Goal: Task Accomplishment & Management: Manage account settings

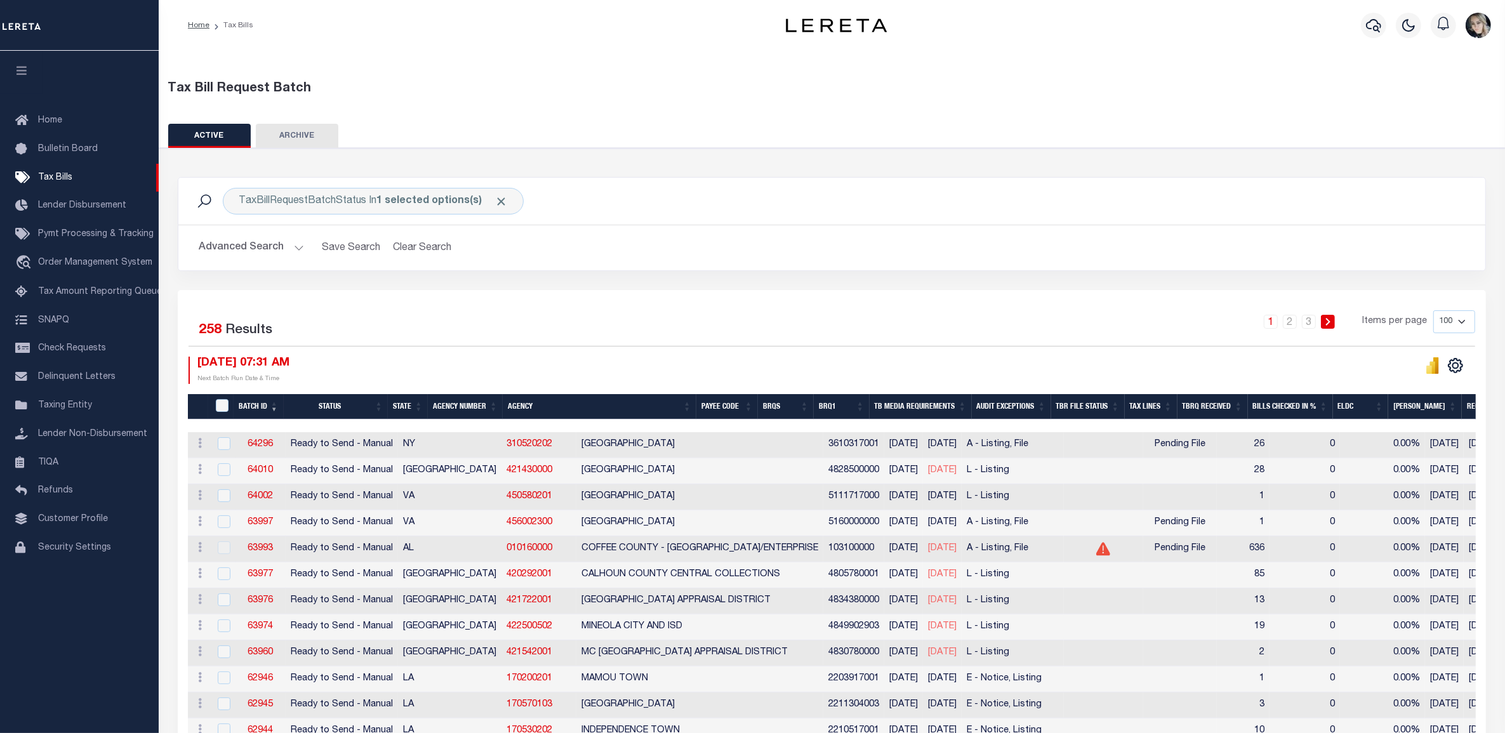
click at [473, 410] on th "Agency Number" at bounding box center [465, 407] width 75 height 26
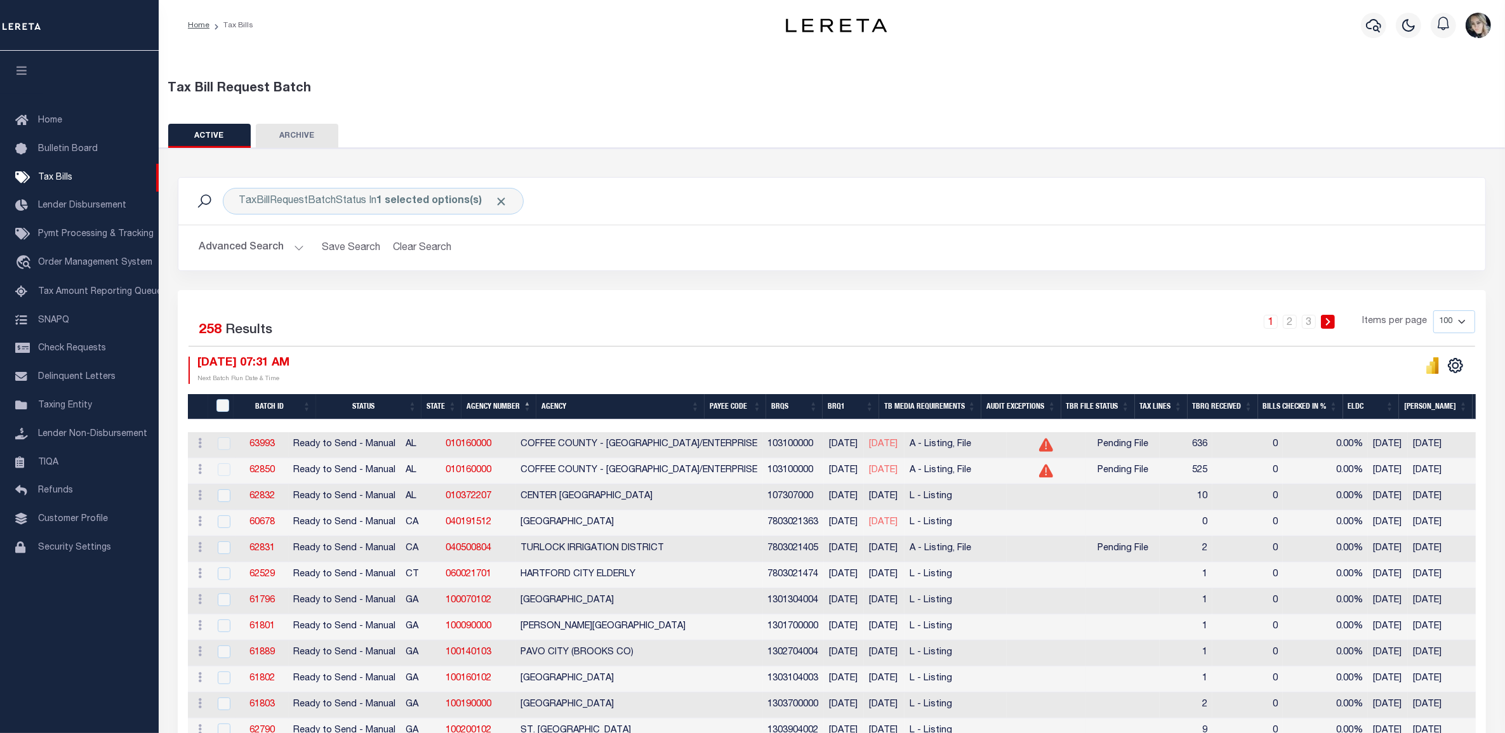
click at [478, 411] on th "Agency Number" at bounding box center [498, 407] width 75 height 26
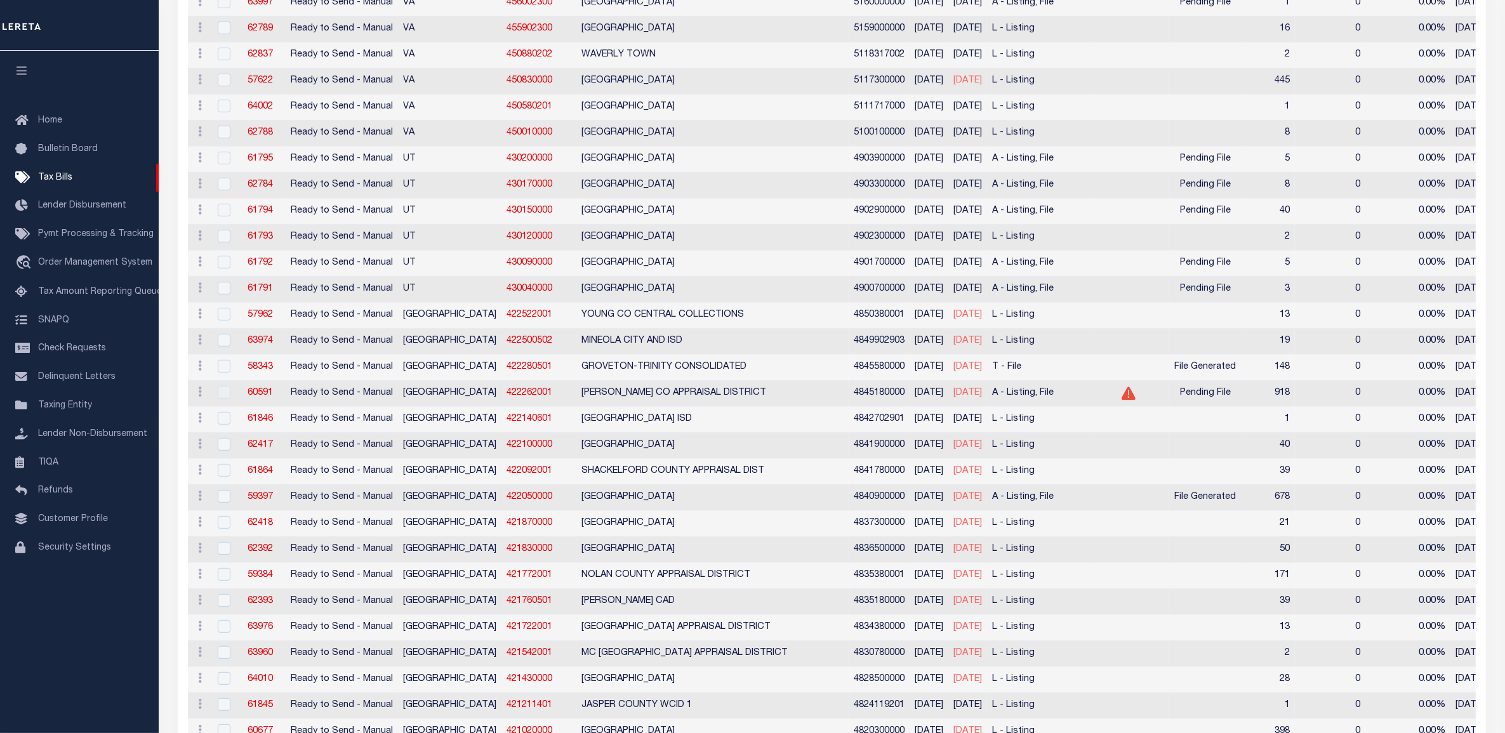
scroll to position [159, 0]
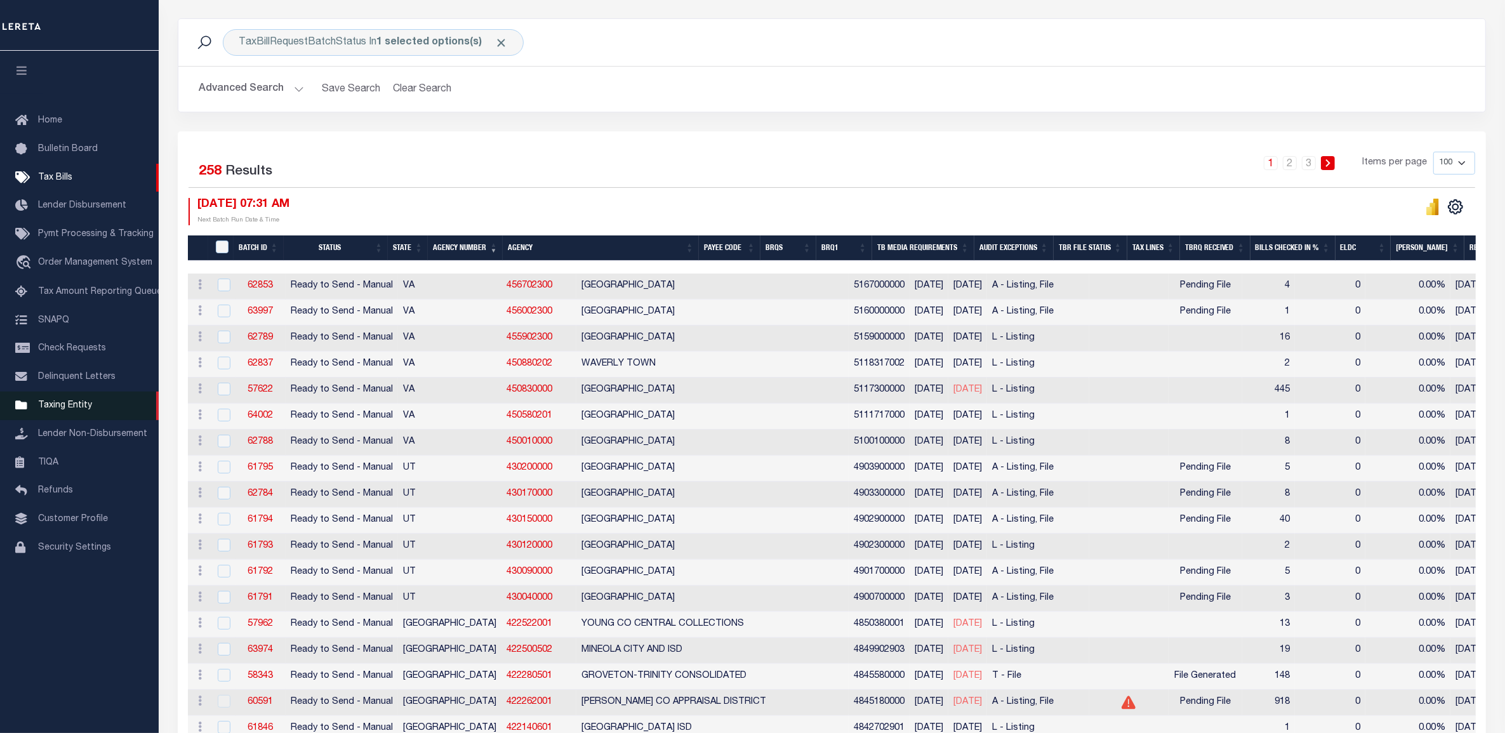
click at [52, 404] on link "Taxing Entity" at bounding box center [79, 406] width 159 height 29
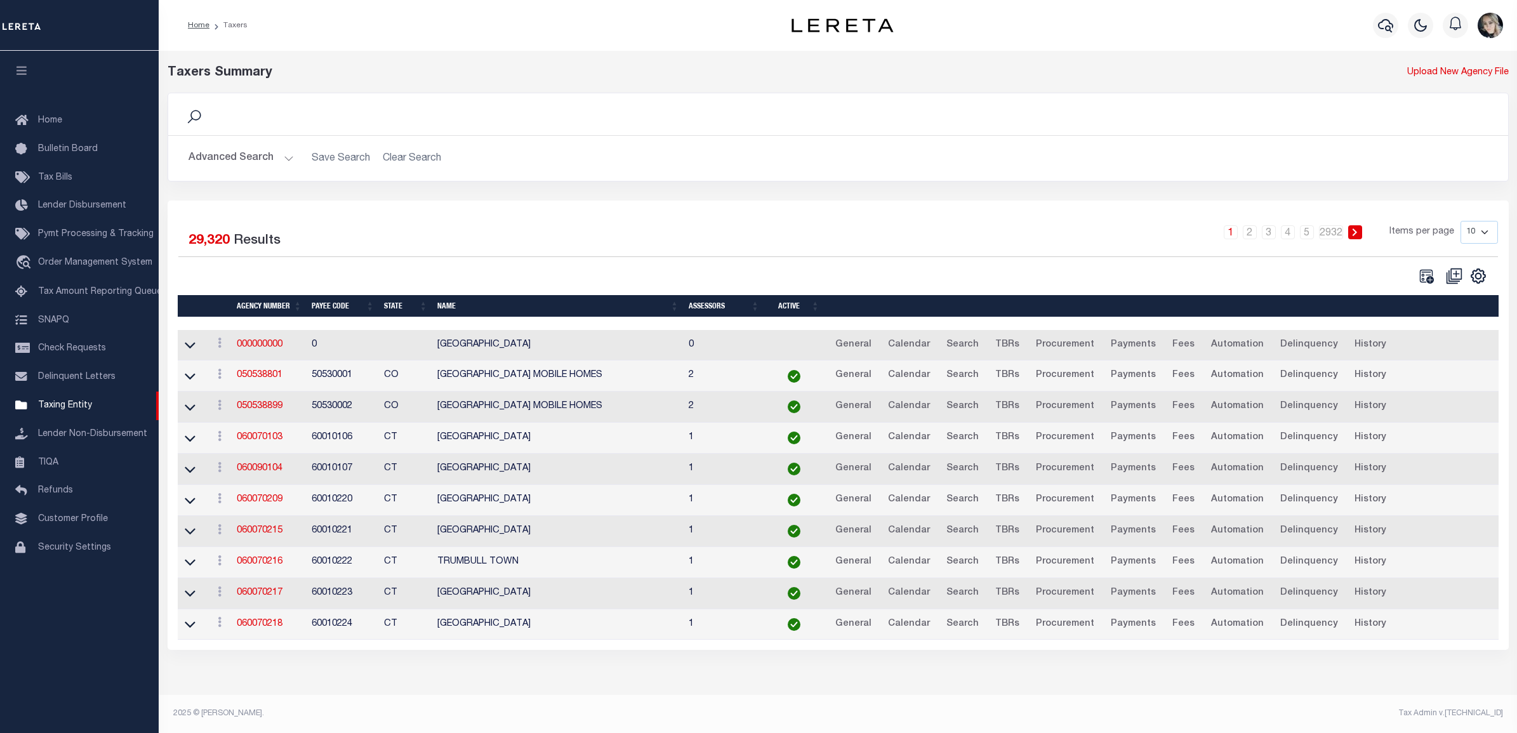
click at [190, 114] on icon at bounding box center [194, 117] width 17 height 17
click at [218, 156] on button "Advanced Search" at bounding box center [240, 158] width 105 height 25
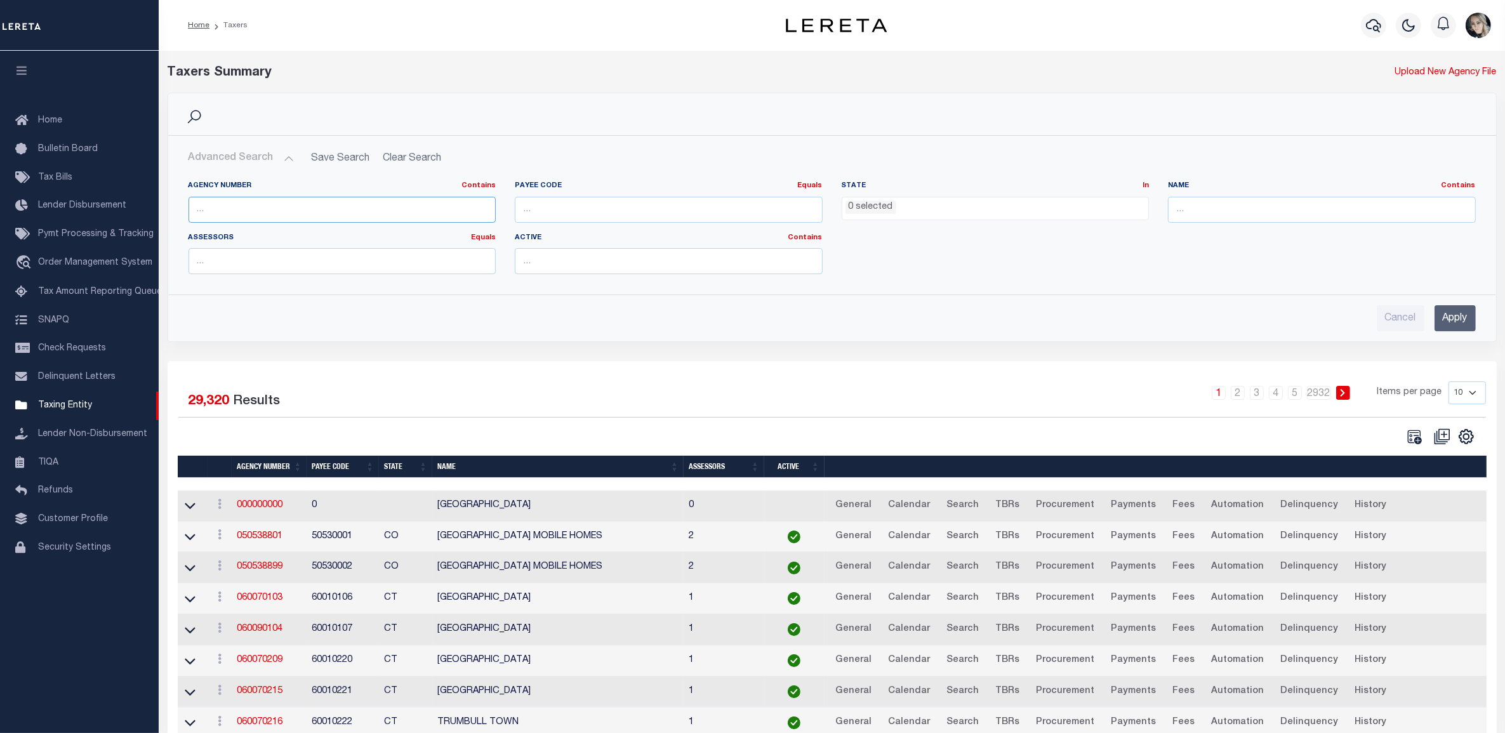
click at [295, 208] on input "text" at bounding box center [342, 210] width 308 height 26
paste input "420952001"
type input "420952001"
click at [1458, 311] on input "Apply" at bounding box center [1454, 318] width 41 height 26
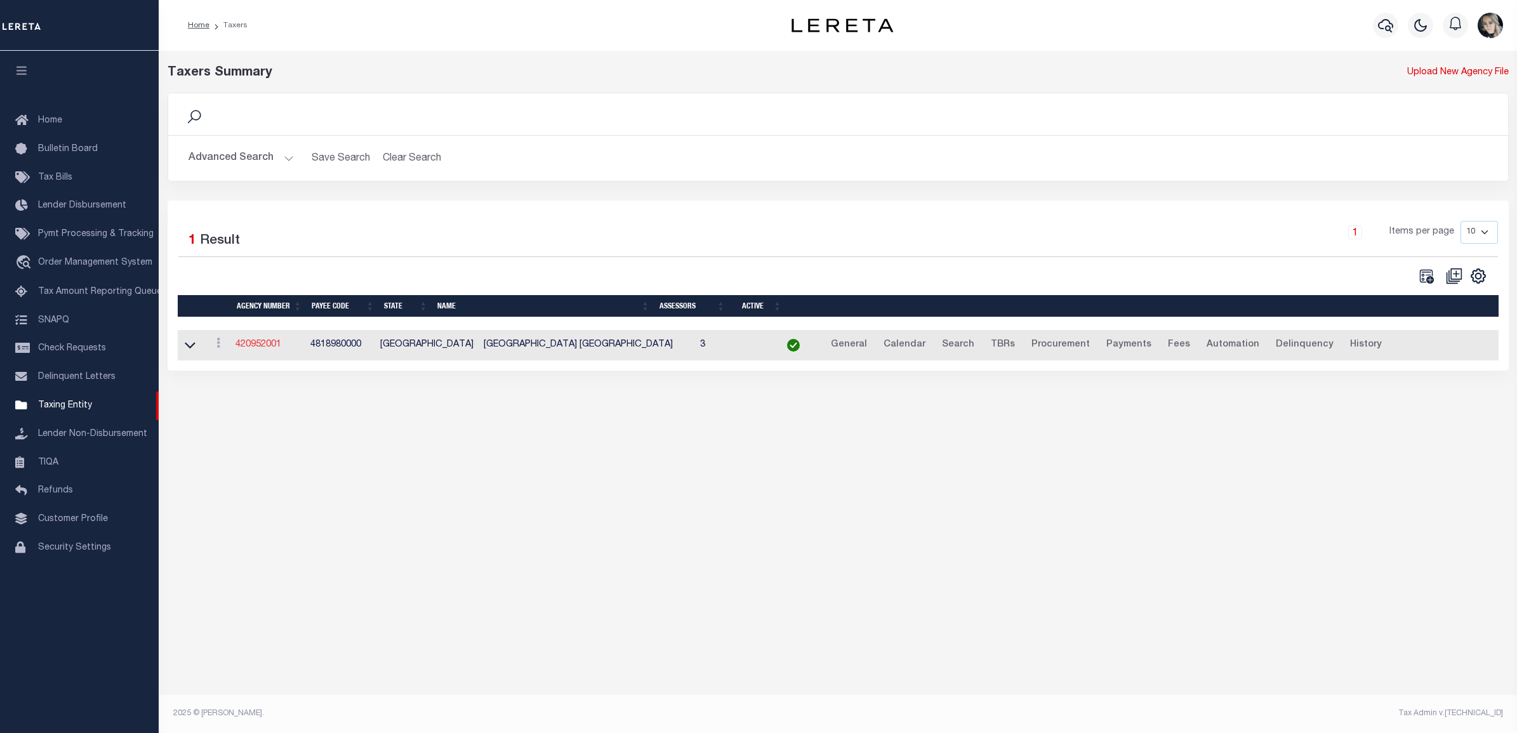
click at [248, 348] on link "420952001" at bounding box center [258, 344] width 46 height 9
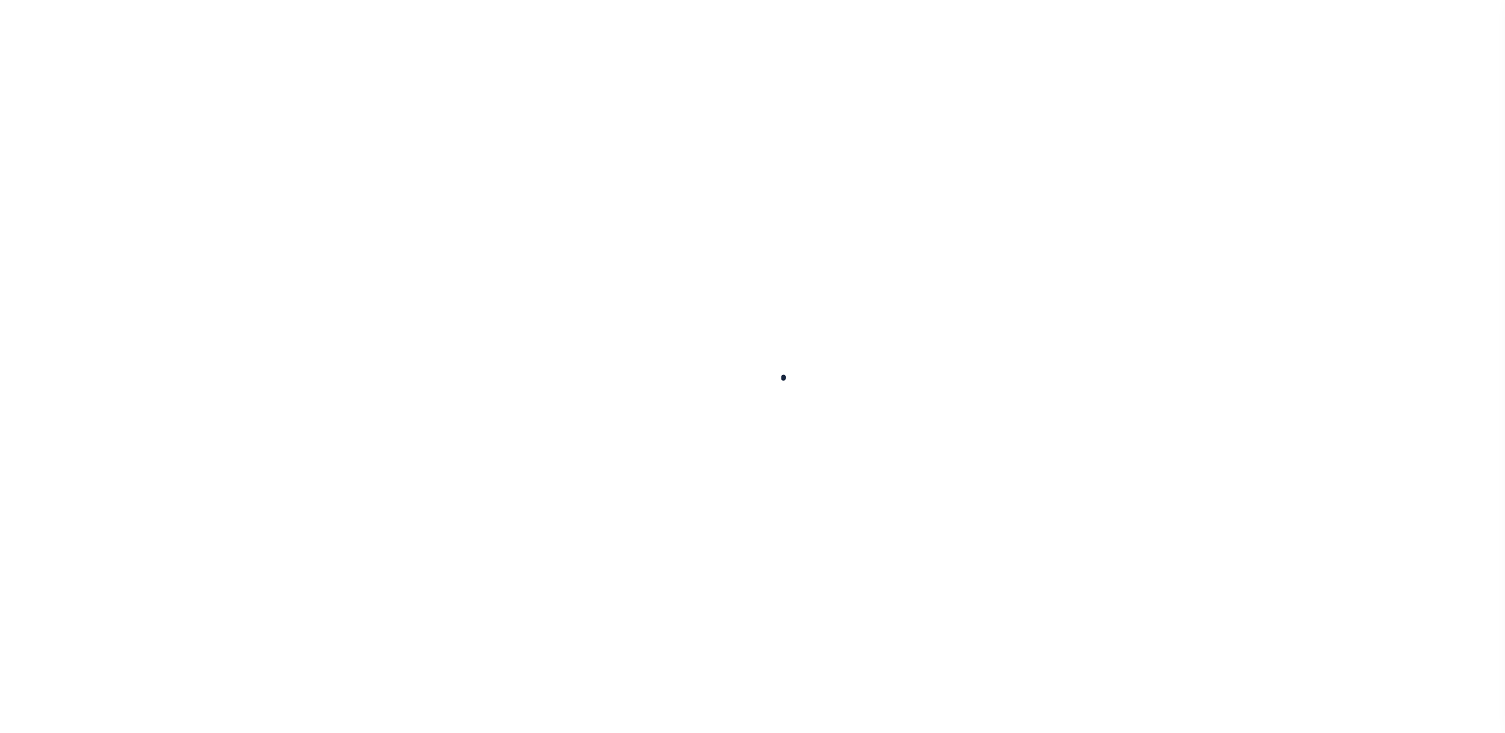
select select
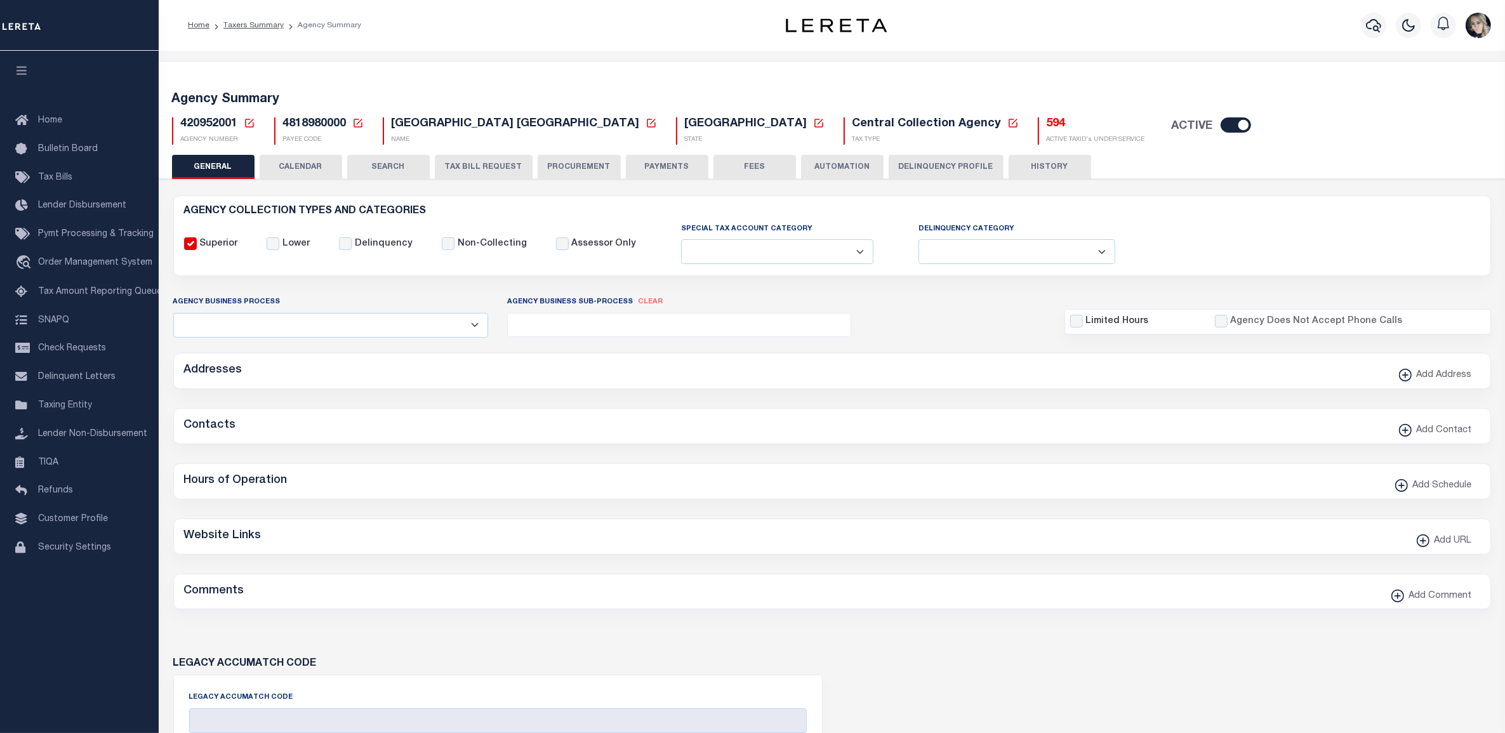
checkbox input "false"
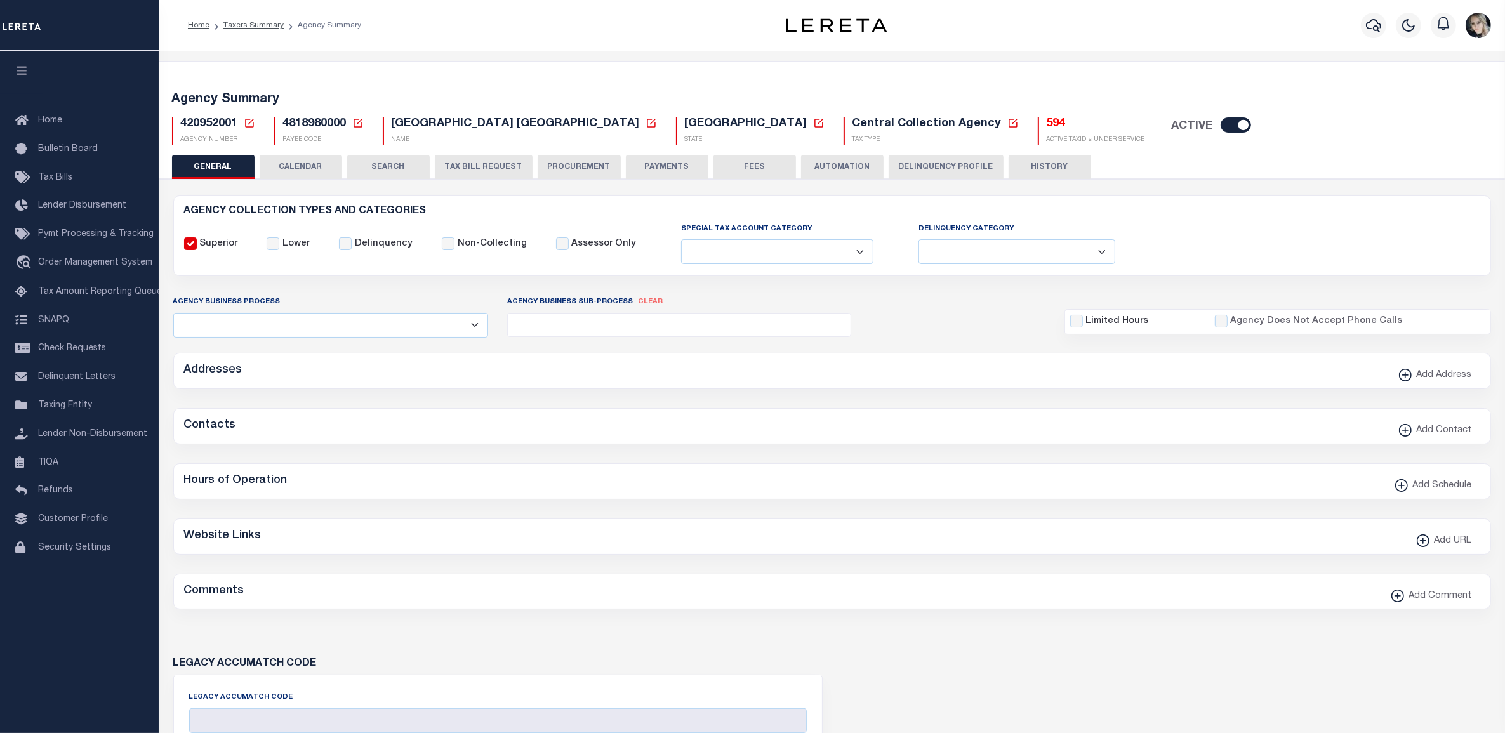
type input "4818980000"
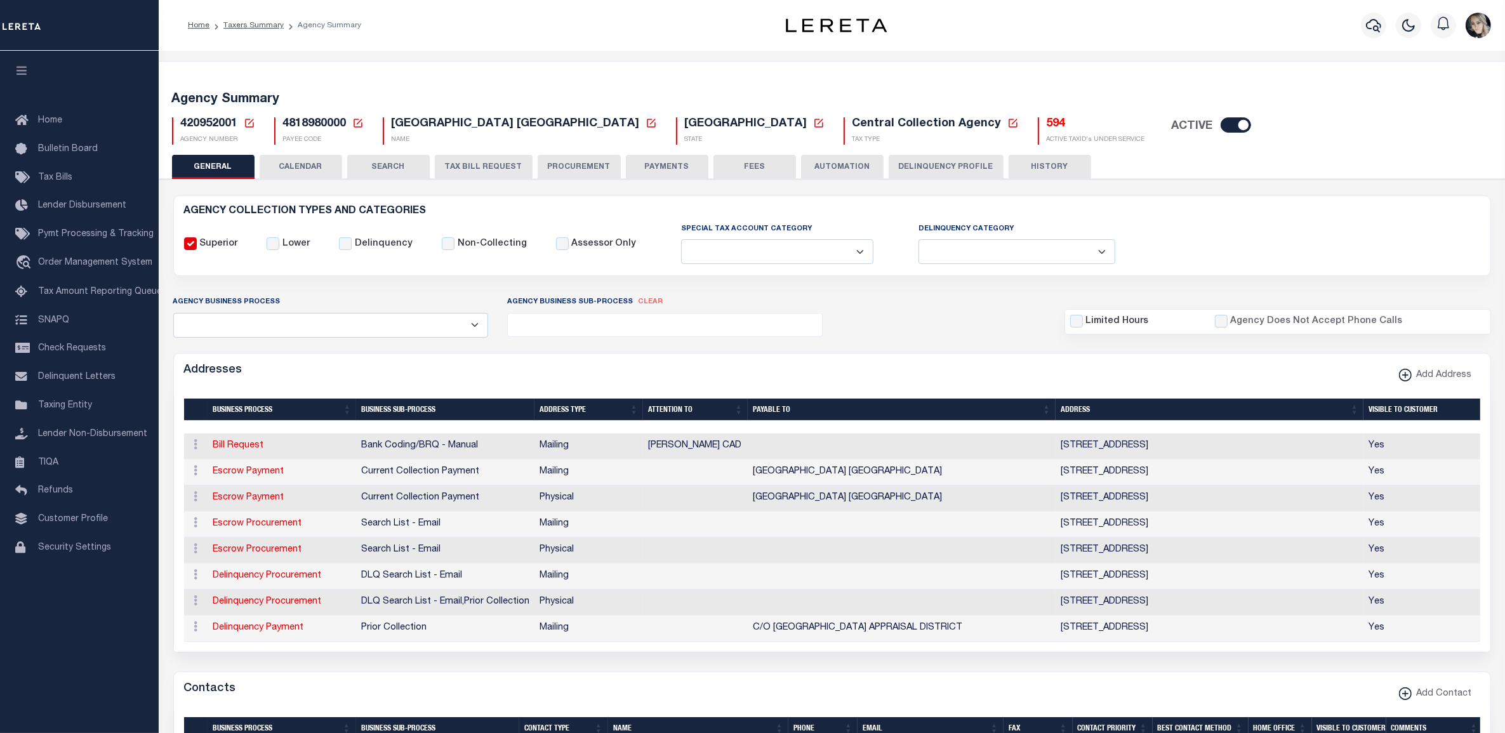
click at [505, 162] on button "TAX BILL REQUEST" at bounding box center [484, 167] width 98 height 24
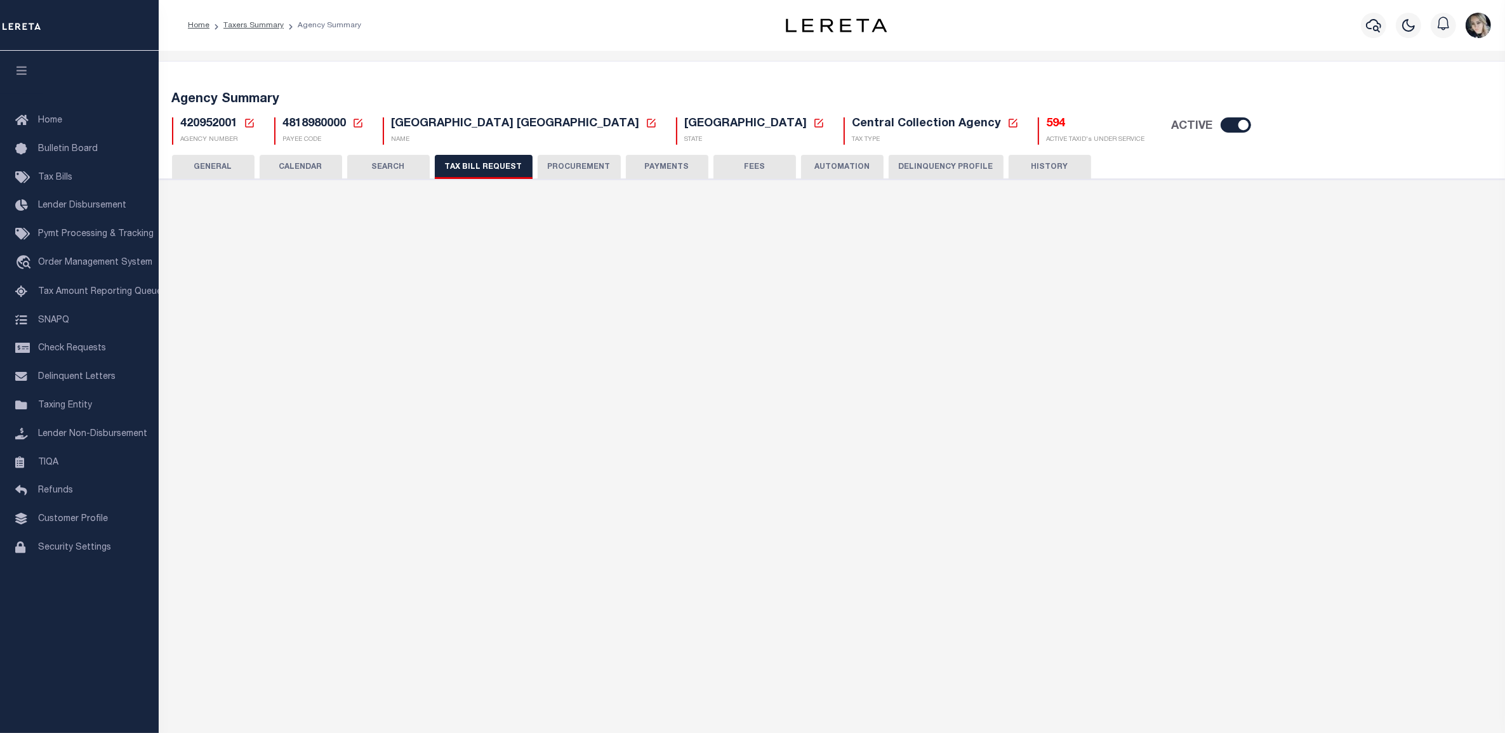
select select "29"
select select "22"
select select "false"
select select "15"
select select "1"
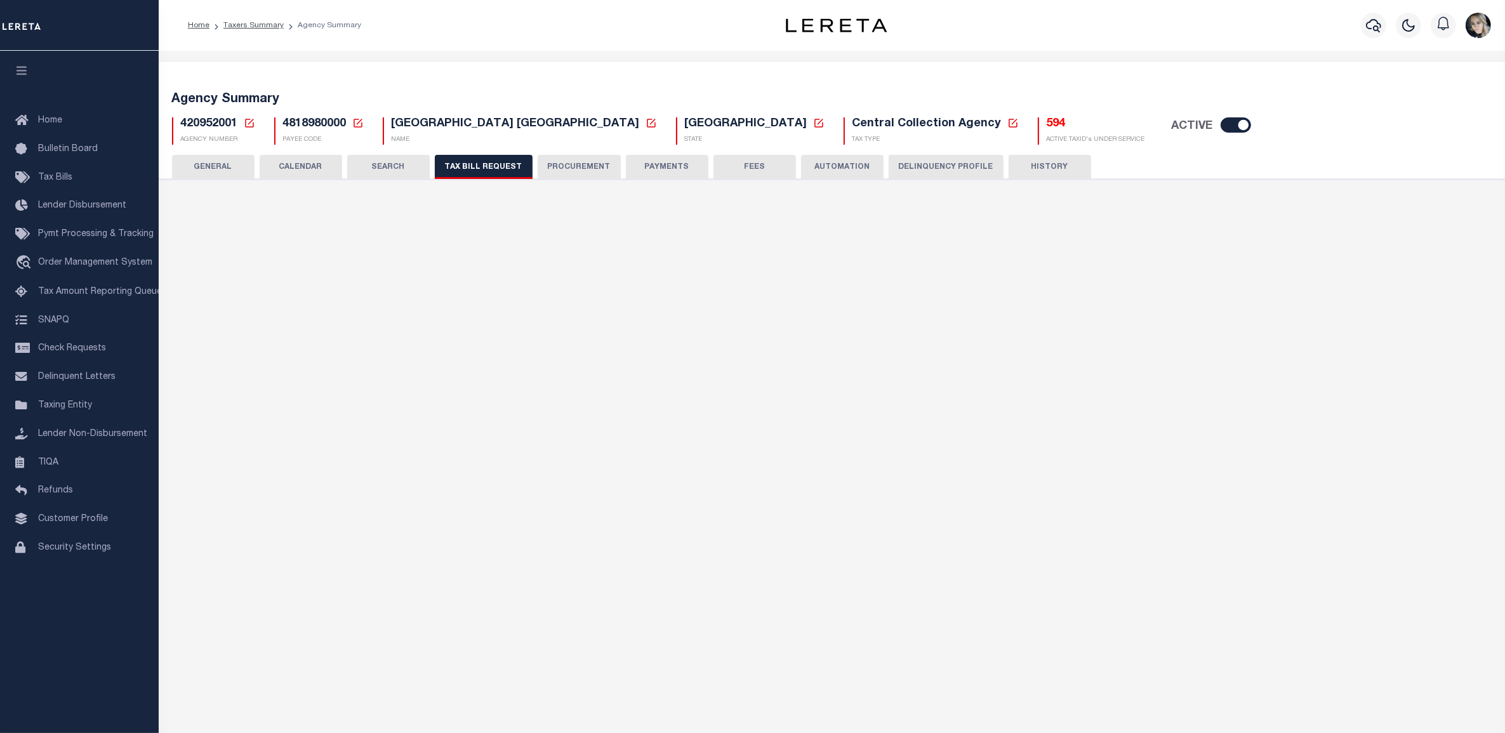
select select
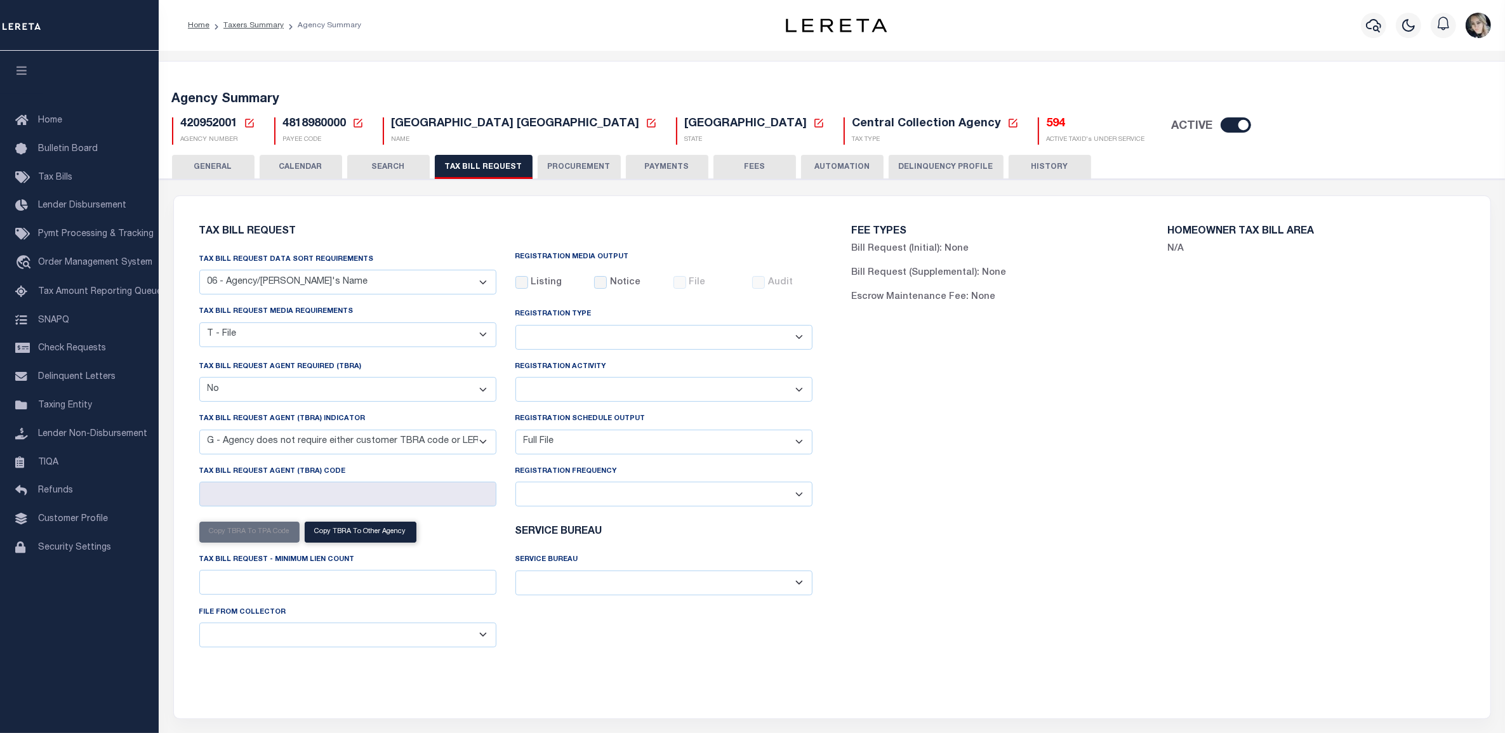
click at [359, 445] on select "A - Agency requires both customer TBRA code and LERETA TBRA code. B - Agency re…" at bounding box center [347, 442] width 297 height 25
select select "13"
click at [199, 432] on select "A - Agency requires both customer TBRA code and LERETA TBRA code. B - Agency re…" at bounding box center [347, 442] width 297 height 25
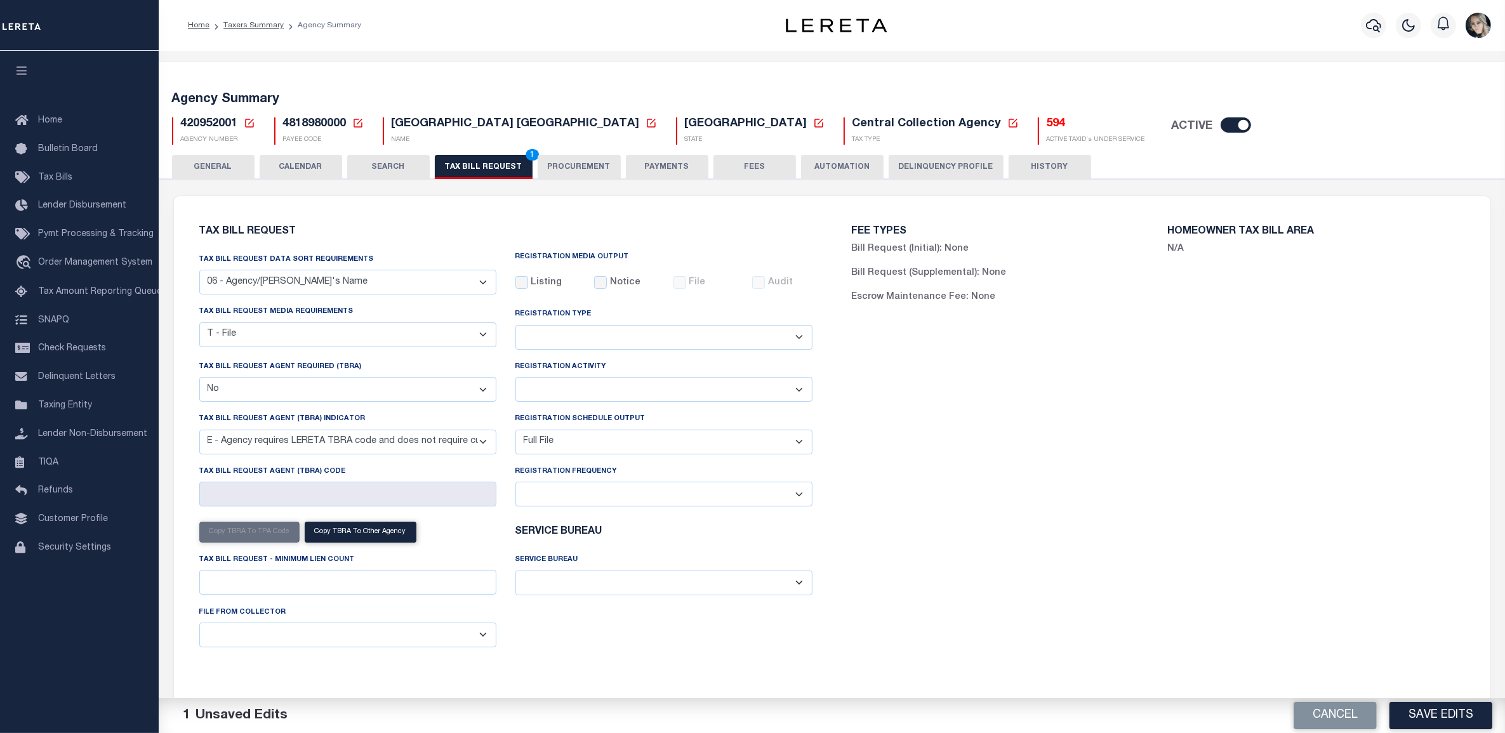
drag, startPoint x: 335, startPoint y: 532, endPoint x: 327, endPoint y: 571, distance: 40.1
click at [327, 571] on div "Copy TBRA to TPA Code Copy TBRA To Other Agency Tax Bill Request - Minimum Lien…" at bounding box center [348, 561] width 316 height 88
click at [1445, 718] on button "Save Edits" at bounding box center [1440, 715] width 103 height 27
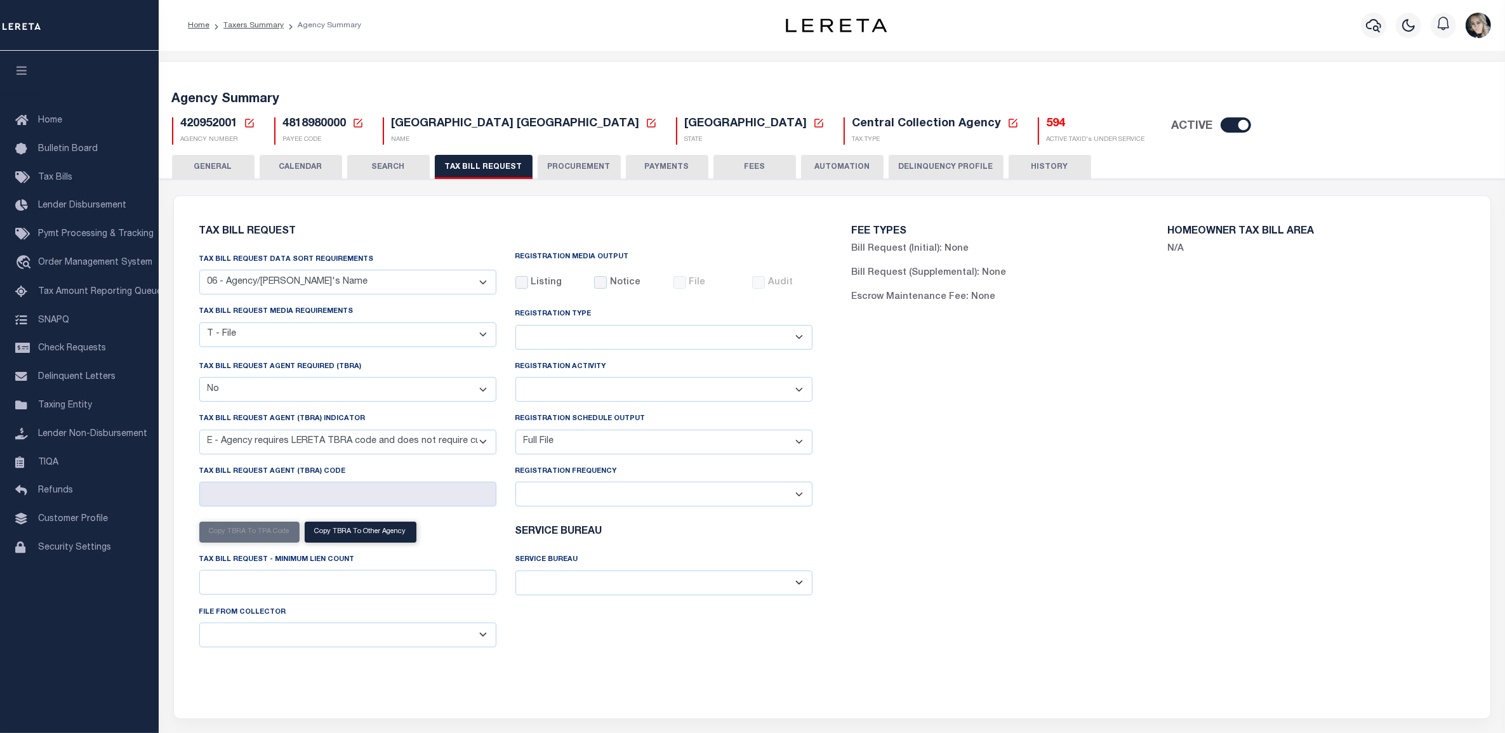
click at [248, 125] on icon at bounding box center [249, 122] width 11 height 11
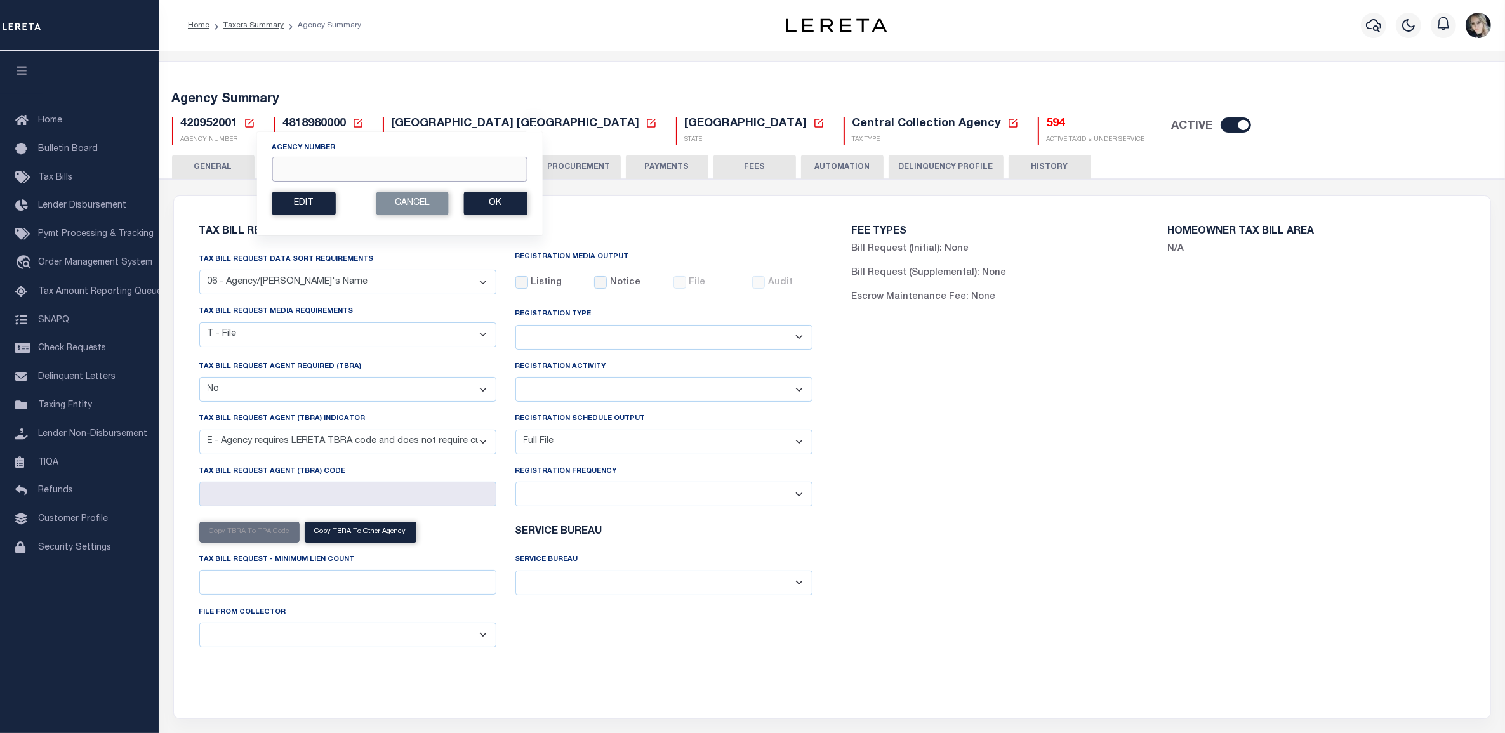
click at [360, 173] on input "Agency Number" at bounding box center [399, 169] width 255 height 25
paste input "010450000"
type input "010450000"
click at [490, 205] on button "Ok" at bounding box center [494, 203] width 63 height 23
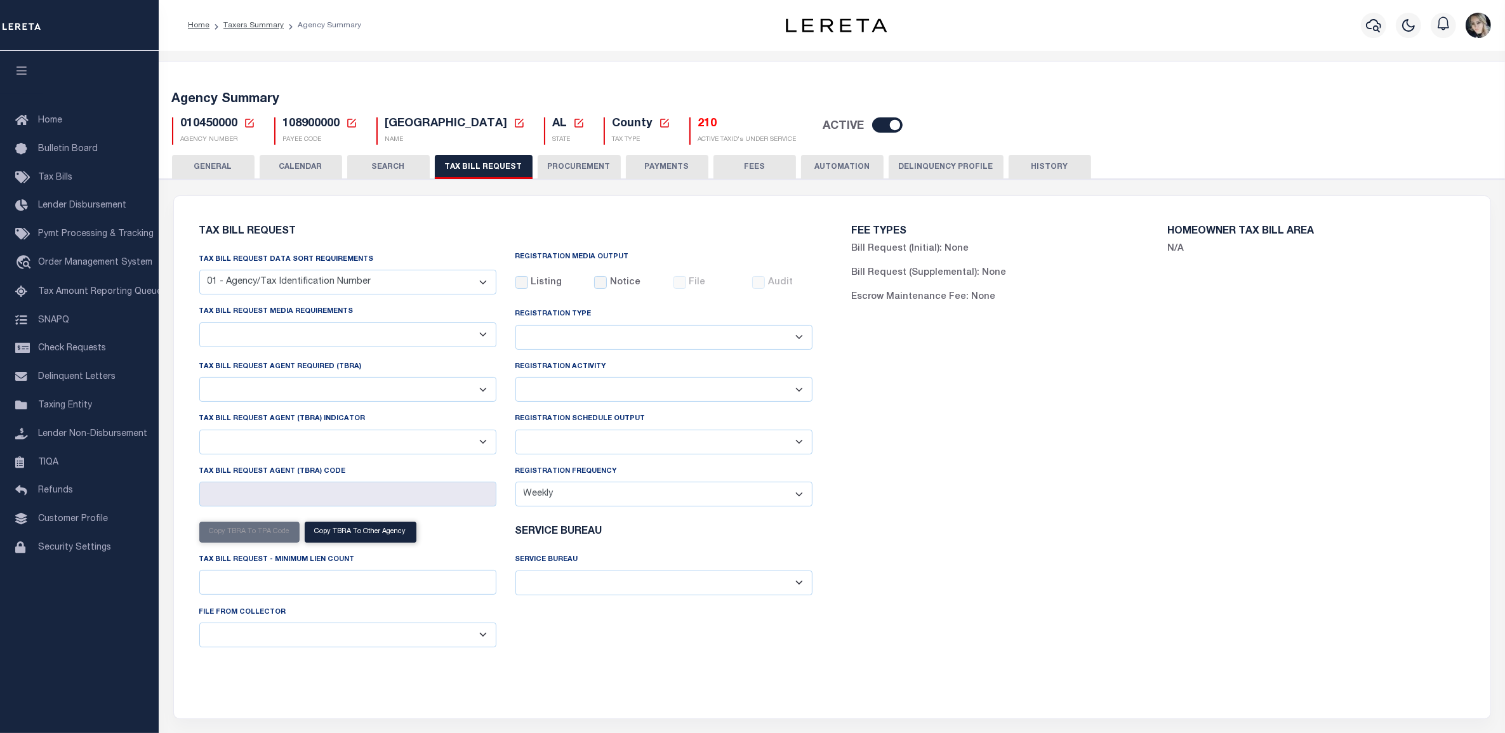
select select "27"
checkbox input "false"
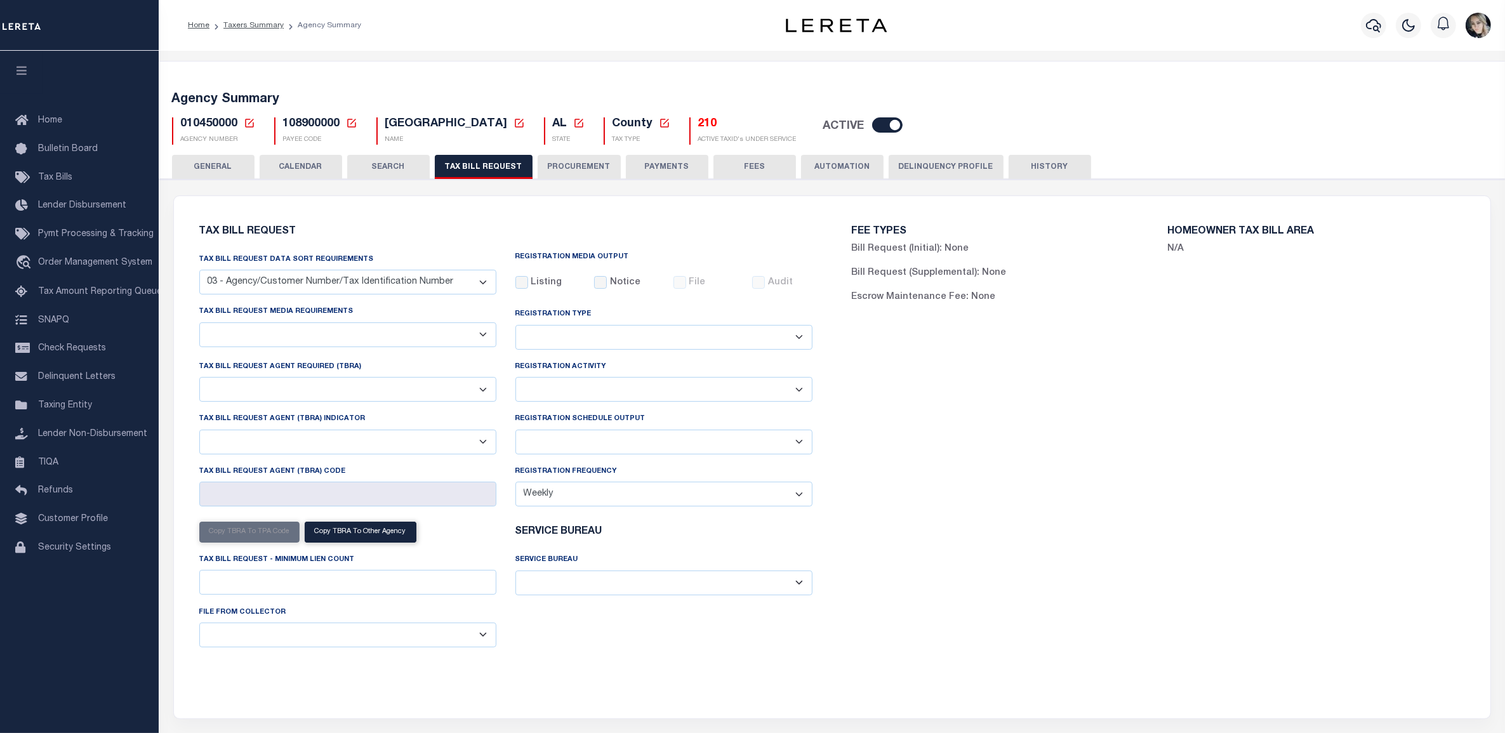
select select "22"
select select "false"
select select
select select "7803021001"
click at [576, 439] on select "Delta File Full File" at bounding box center [663, 442] width 297 height 25
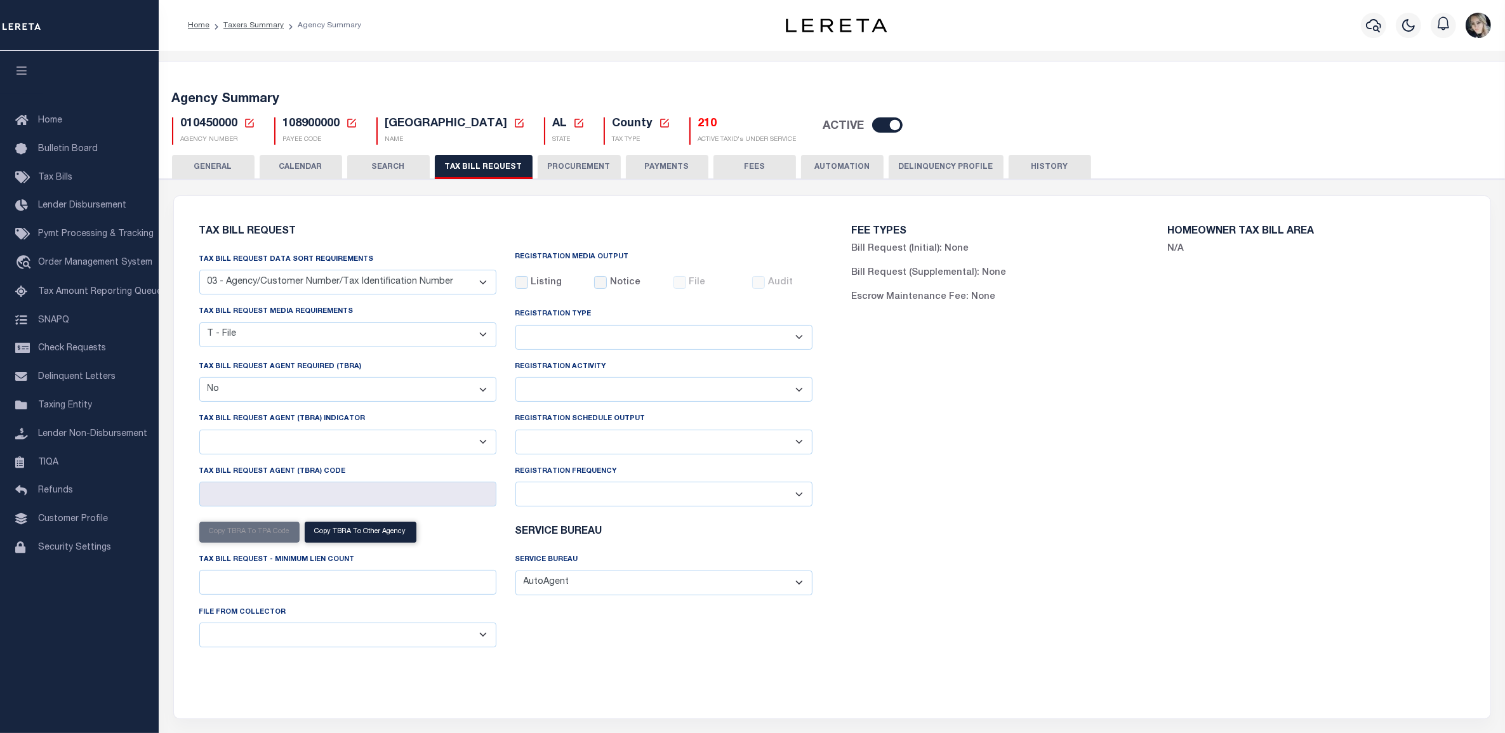
click at [550, 444] on select "Delta File Full File" at bounding box center [663, 442] width 297 height 25
select select "1"
click at [515, 432] on select "Delta File Full File" at bounding box center [663, 442] width 297 height 25
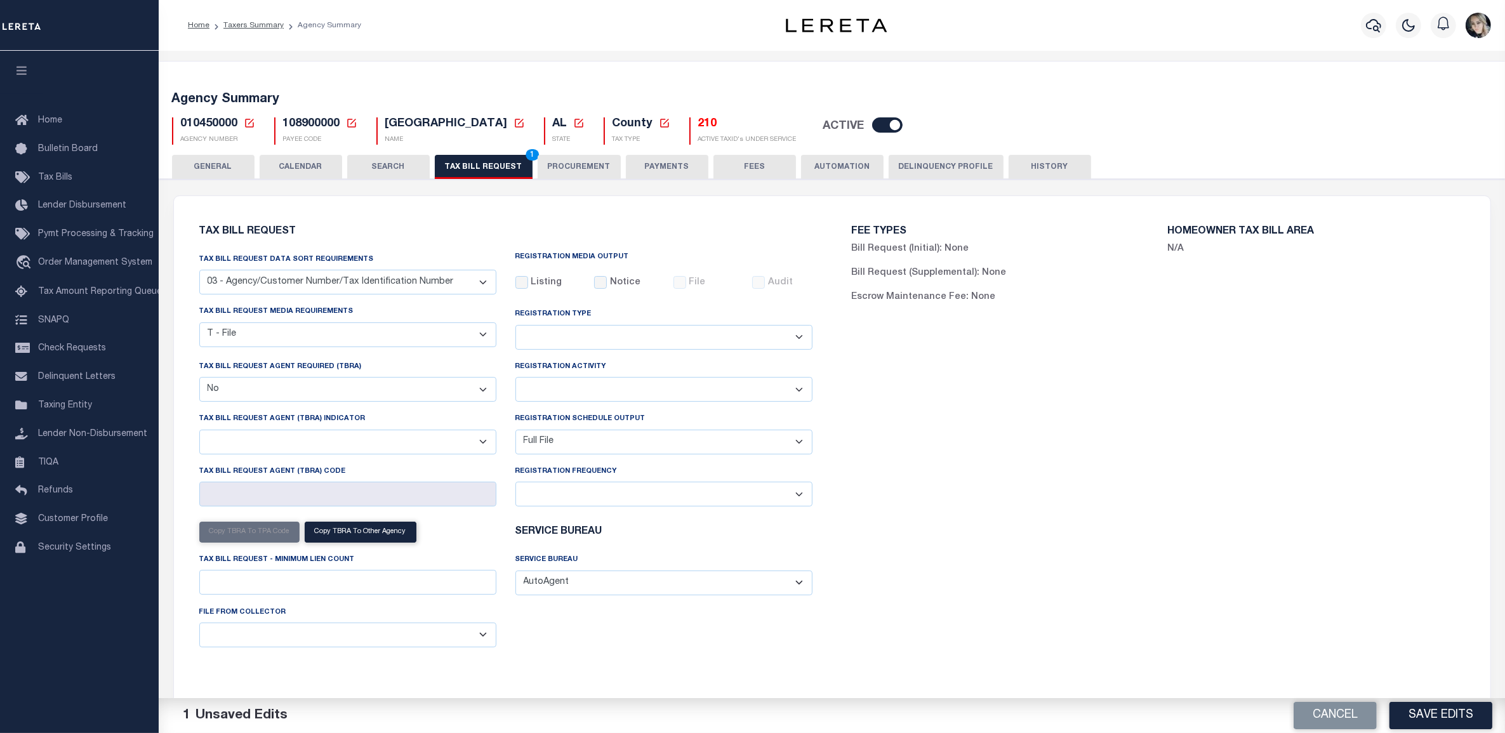
scroll to position [317, 0]
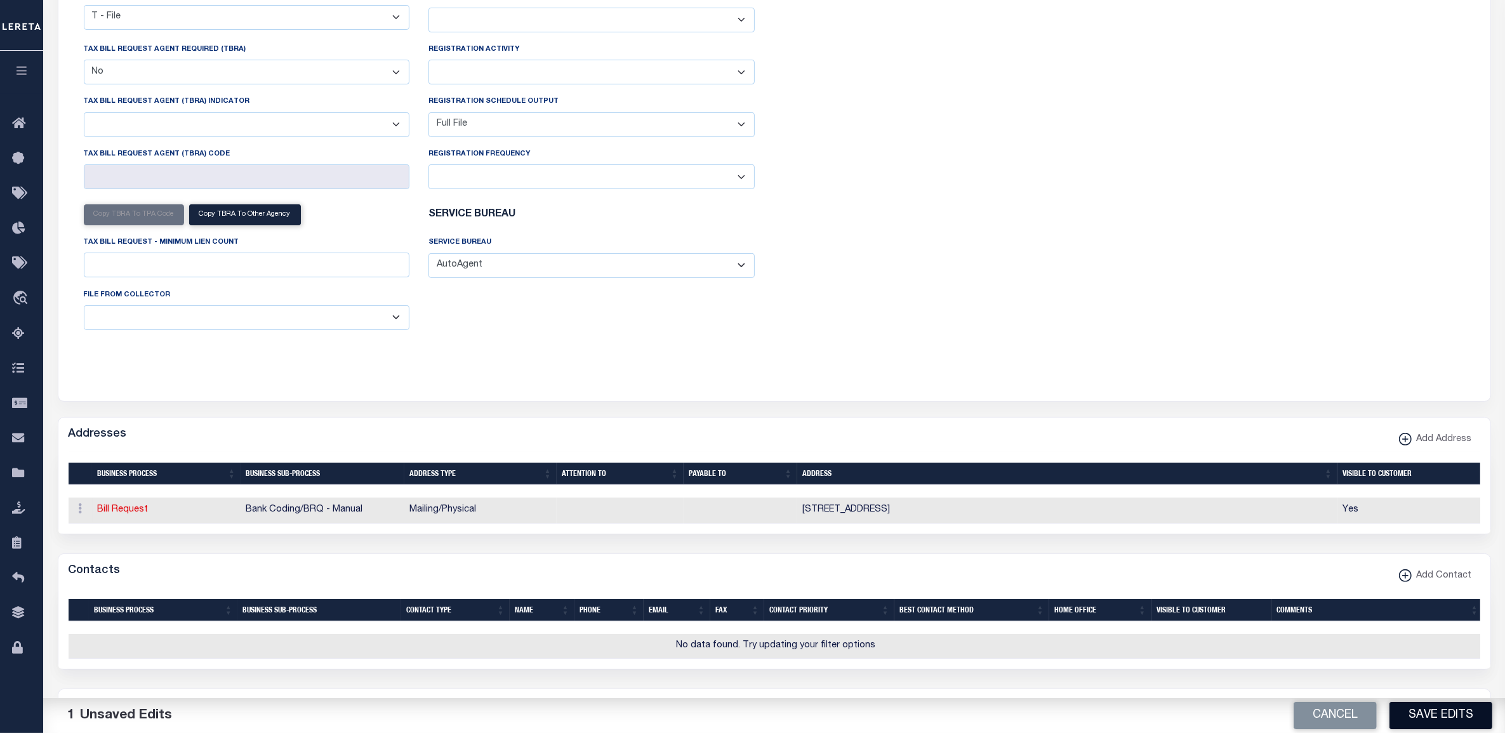
click at [1403, 713] on button "Save Edits" at bounding box center [1440, 715] width 103 height 27
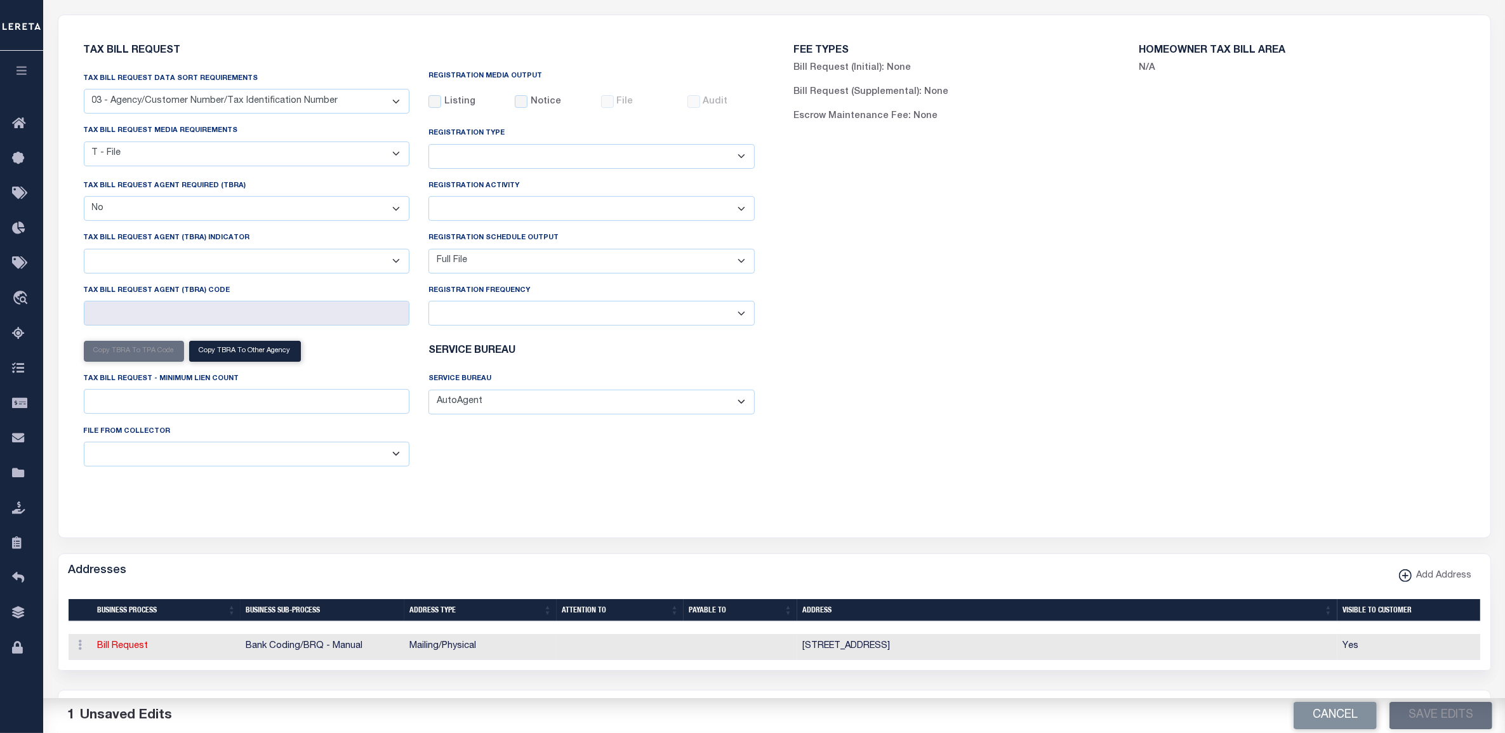
scroll to position [79, 0]
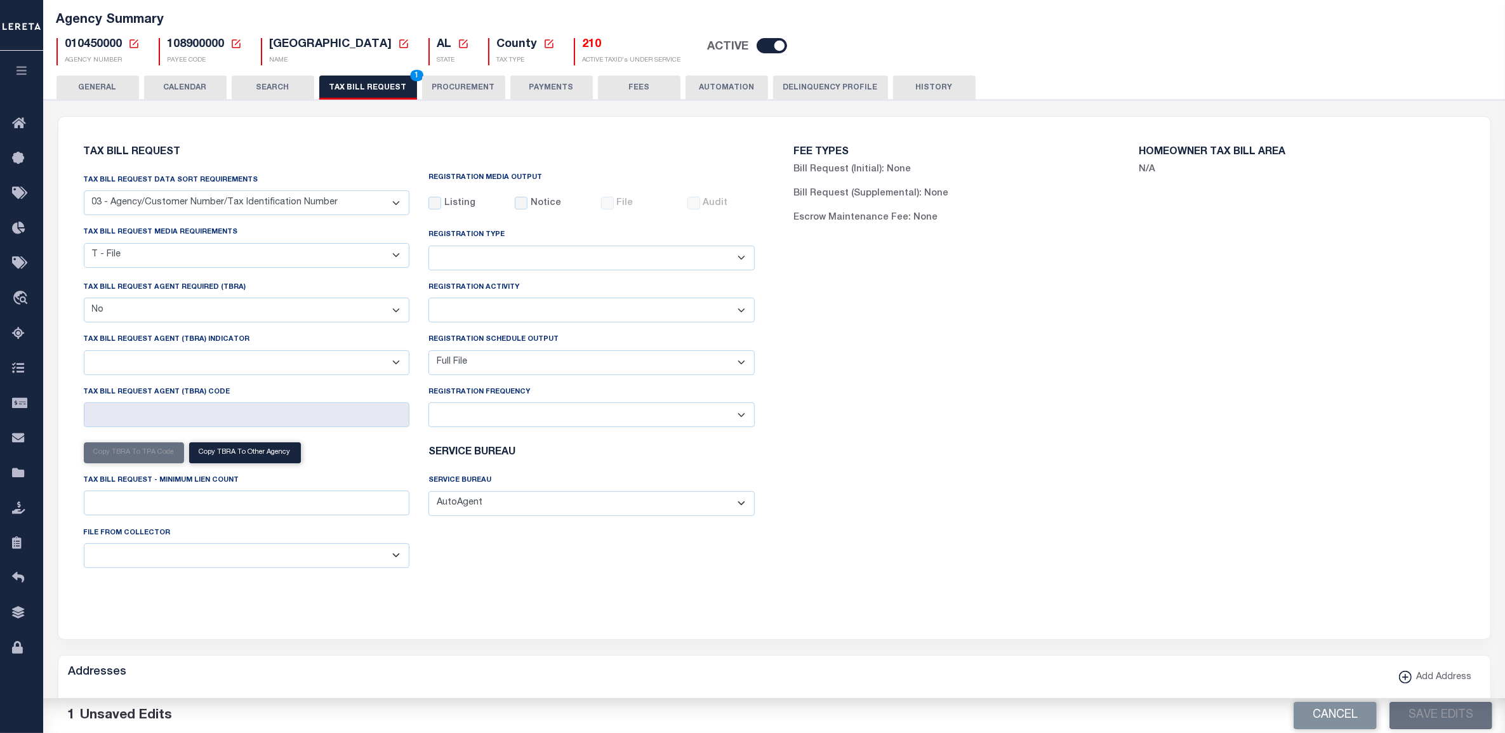
click at [366, 93] on button "TAX BILL REQUEST 1" at bounding box center [368, 88] width 98 height 24
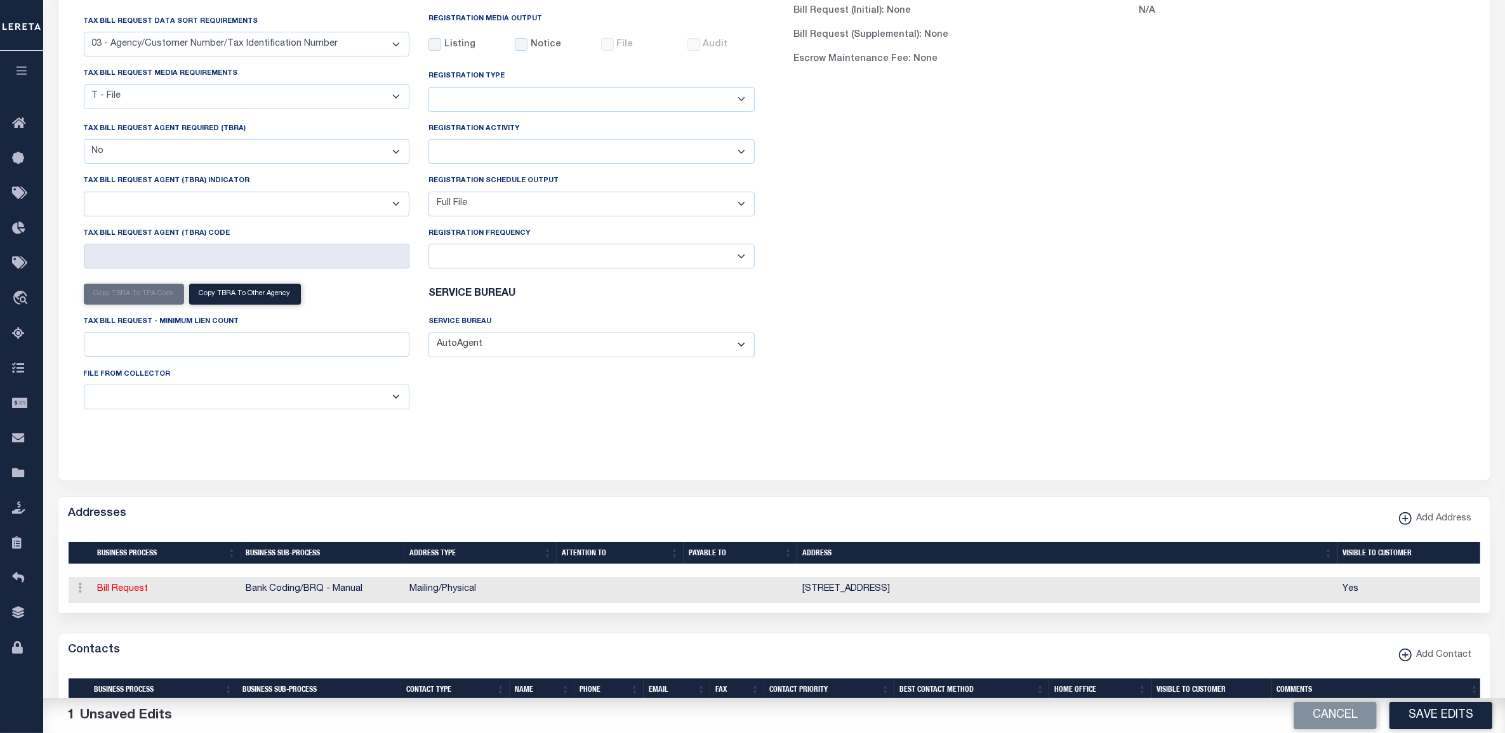
scroll to position [317, 0]
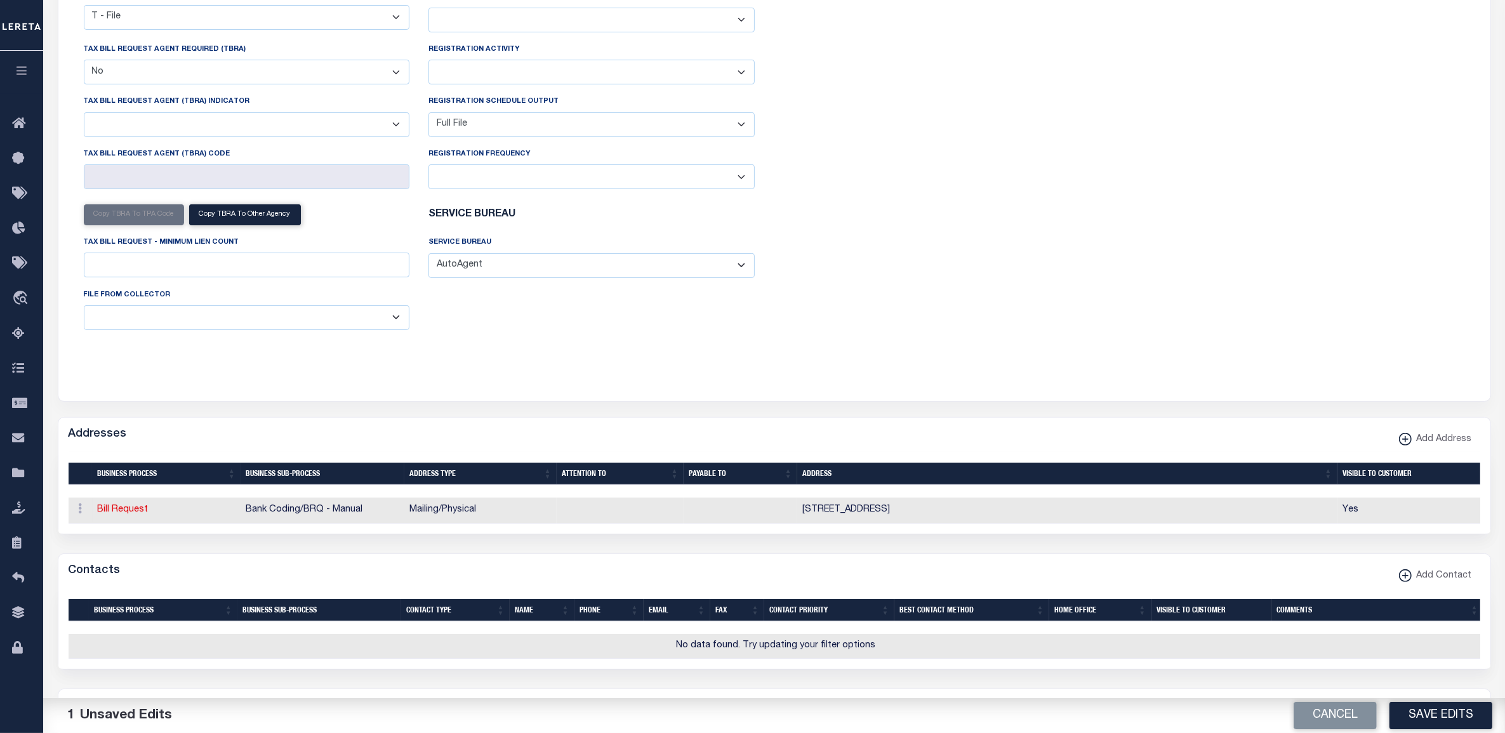
click at [1403, 715] on button "Save Edits" at bounding box center [1440, 715] width 103 height 27
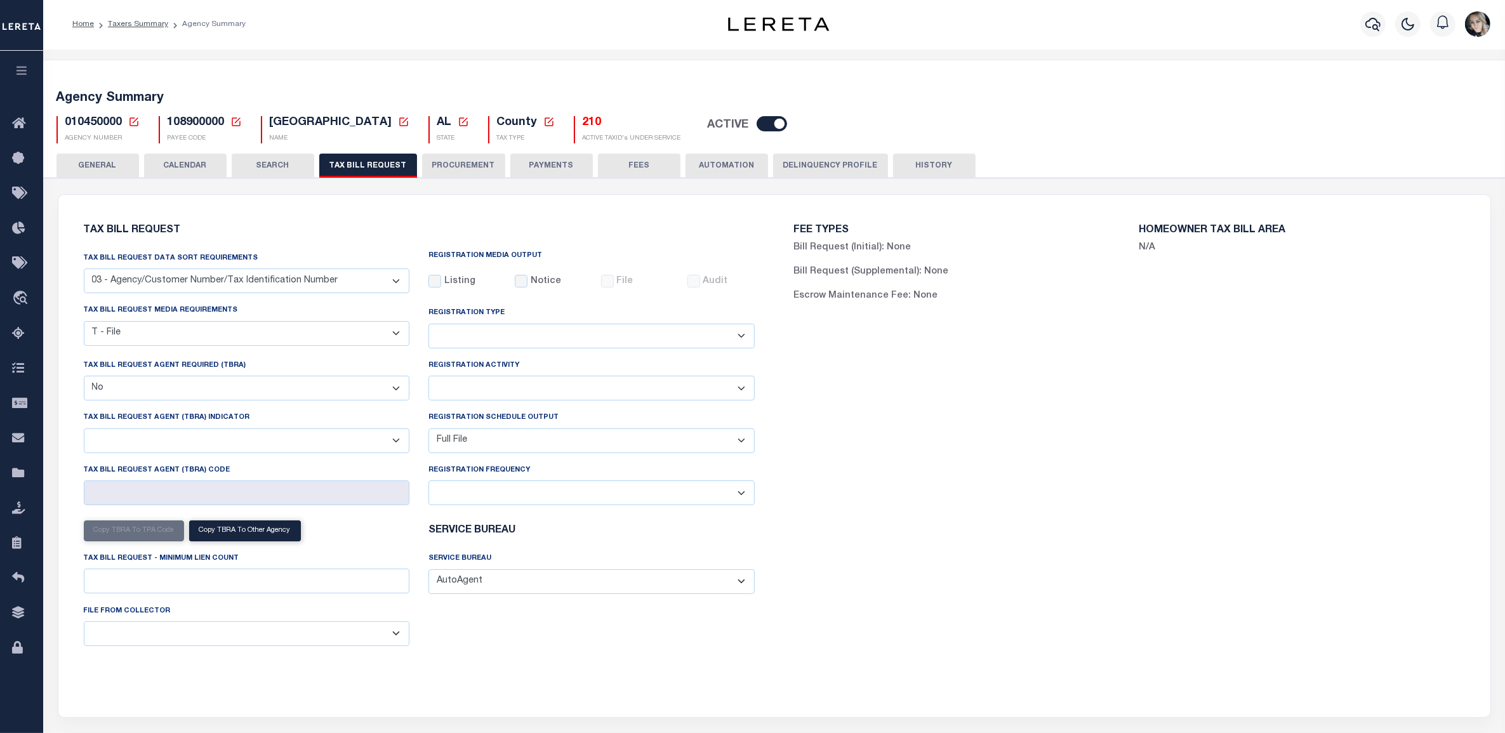
scroll to position [0, 0]
click at [131, 125] on icon at bounding box center [133, 122] width 11 height 11
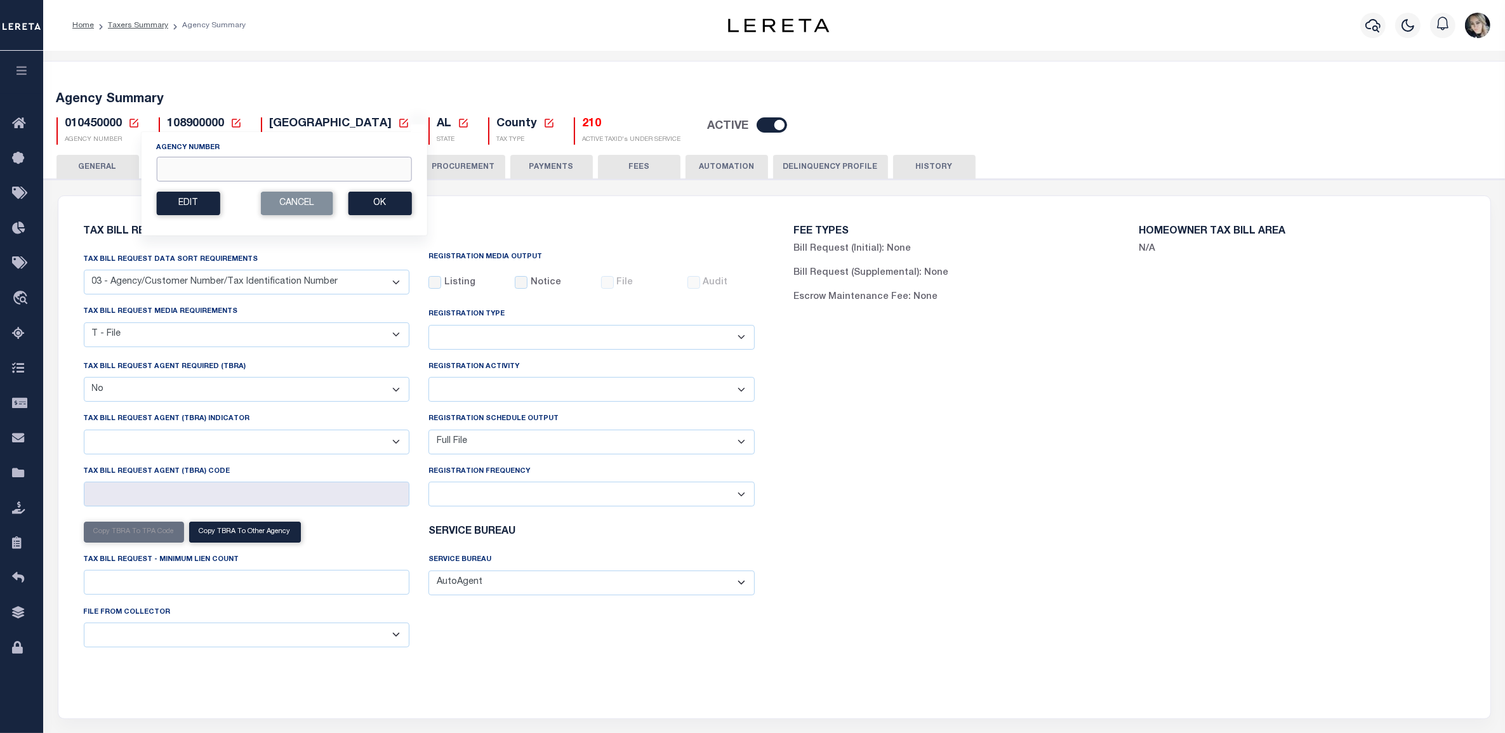
click at [210, 170] on input "Agency Number" at bounding box center [283, 169] width 255 height 25
paste input "420200000"
type input "420200000"
click at [369, 200] on button "Ok" at bounding box center [379, 203] width 63 height 23
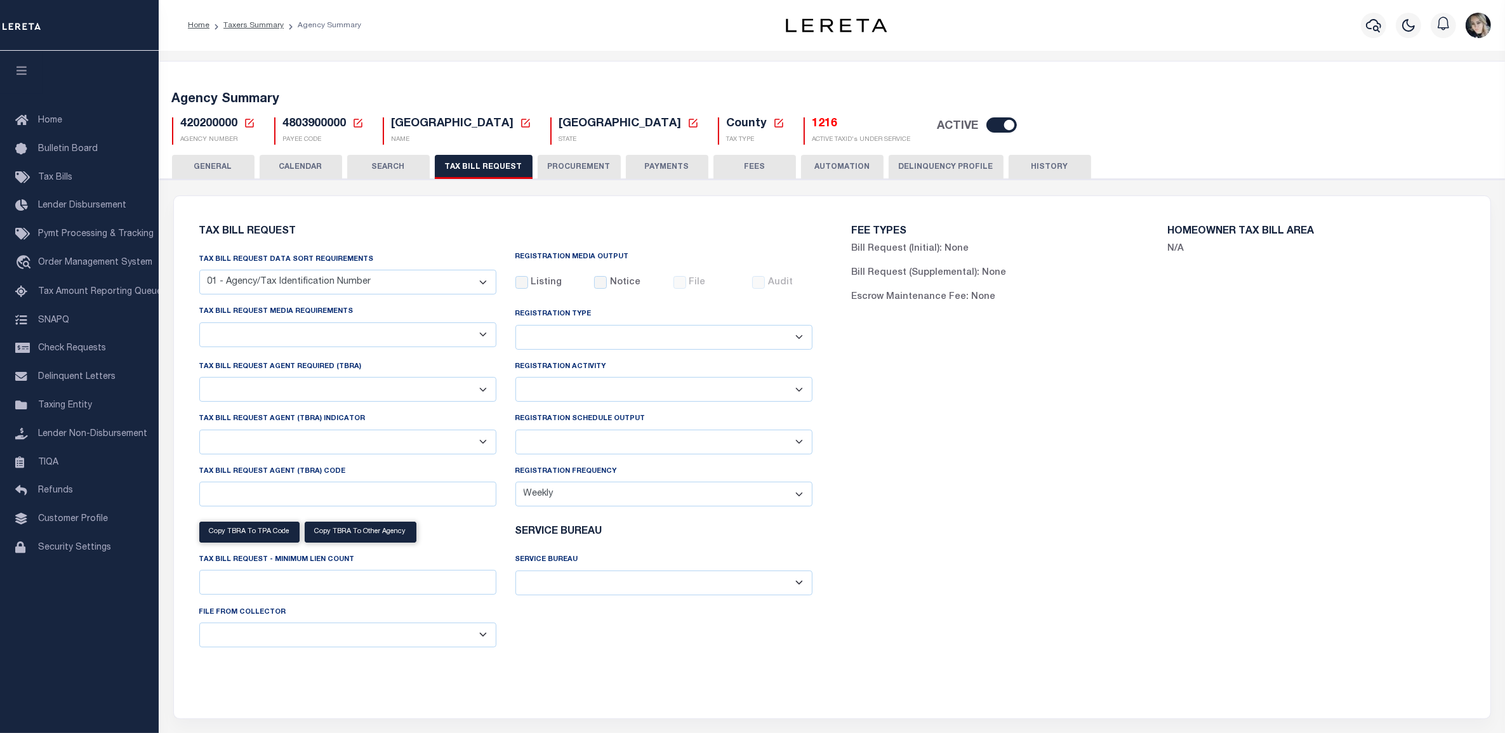
select select "28"
checkbox input "false"
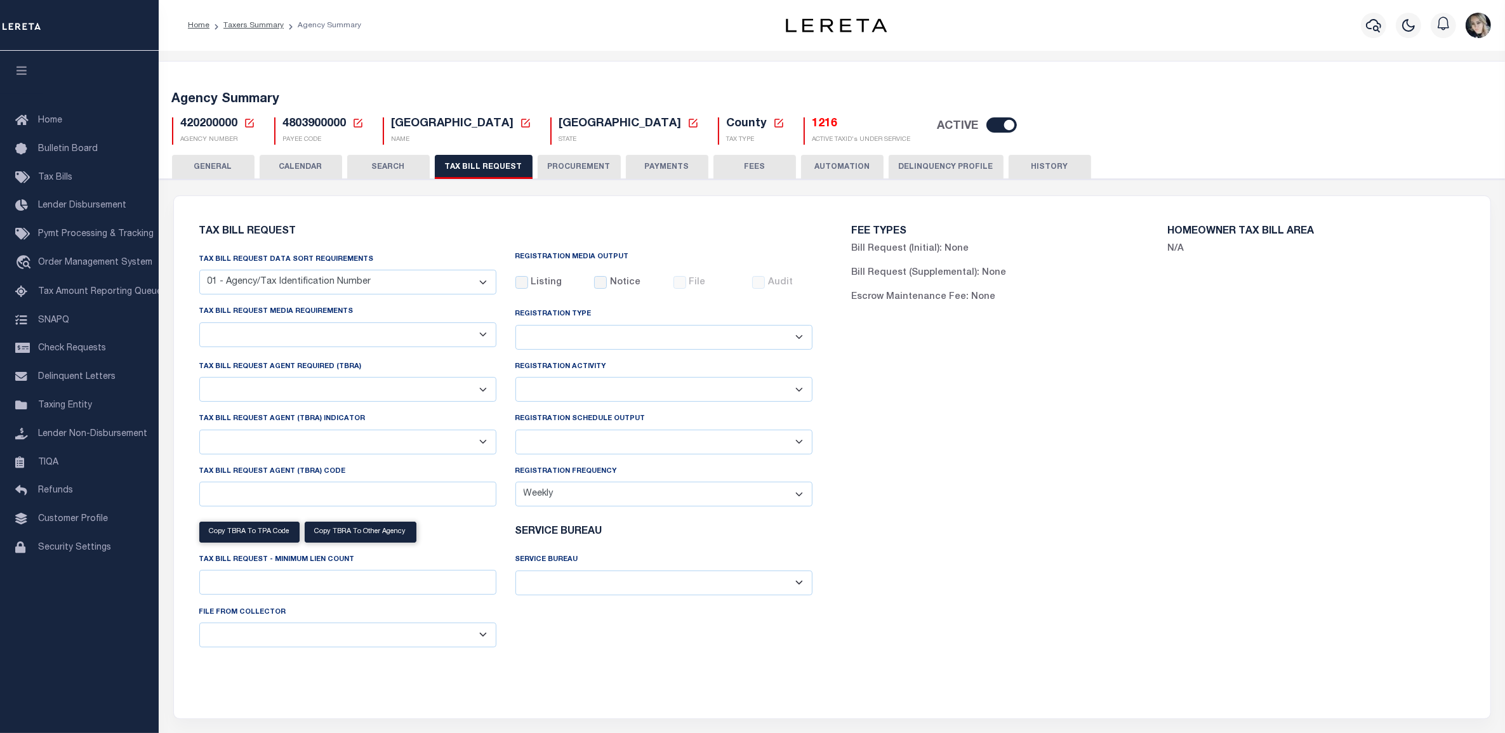
select select "22"
select select "true"
select select "13"
type input "99900001"
select select
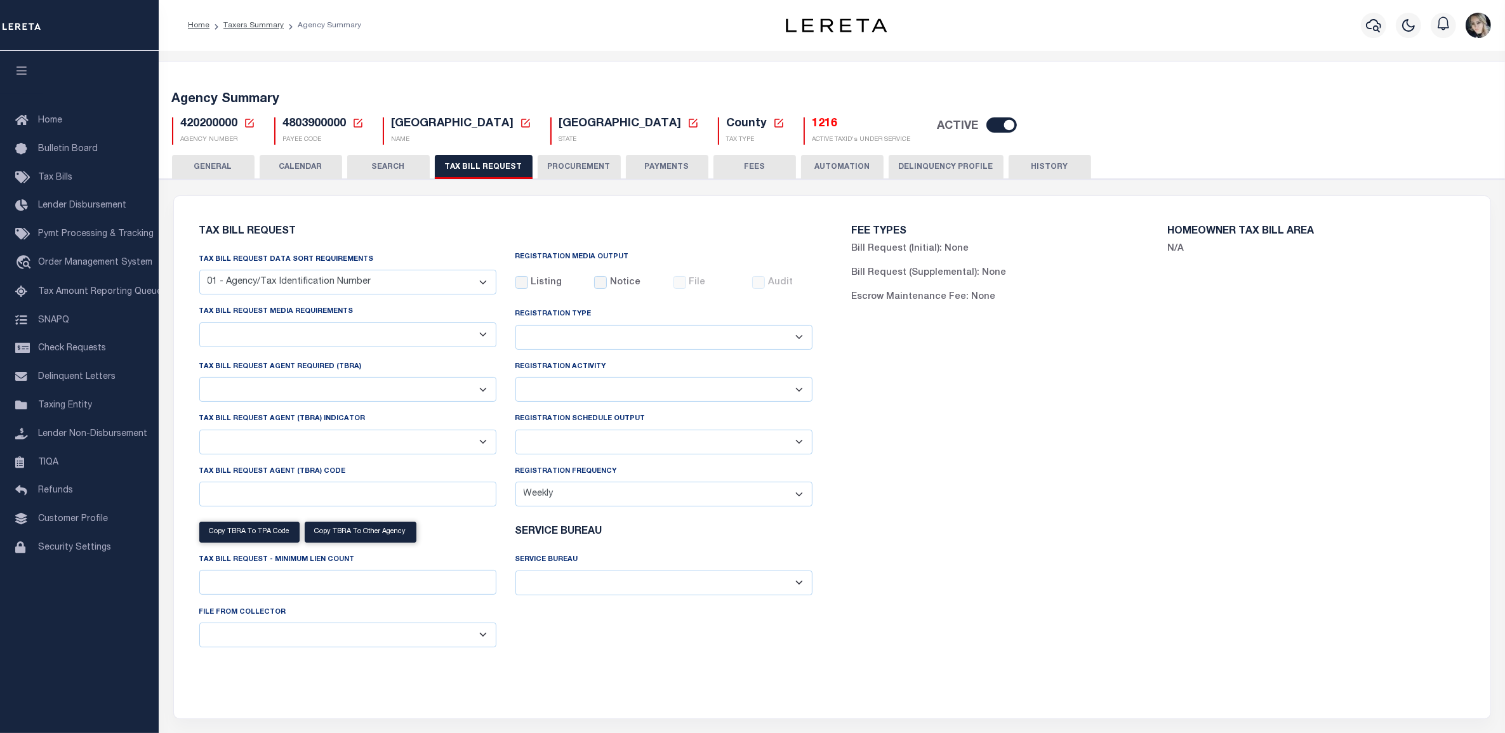
select select "7803021001"
click at [562, 435] on select "Delta File Full File" at bounding box center [663, 442] width 297 height 25
select select "1"
click at [515, 432] on select "Delta File Full File" at bounding box center [663, 442] width 297 height 25
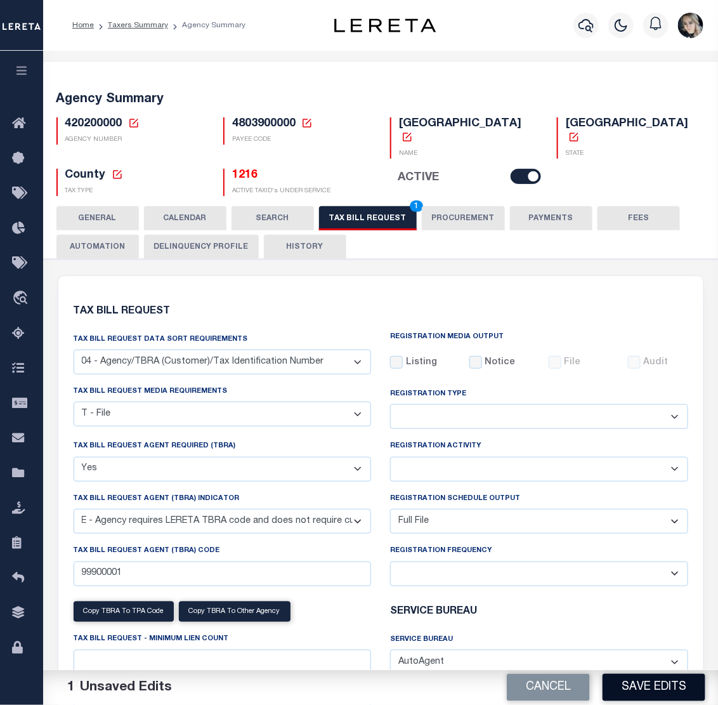
click at [679, 692] on button "Save Edits" at bounding box center [654, 687] width 103 height 27
drag, startPoint x: 390, startPoint y: 198, endPoint x: 466, endPoint y: 273, distance: 106.8
click at [390, 206] on button "TAX BILL REQUEST 1" at bounding box center [368, 218] width 98 height 24
click at [663, 683] on button "Save Edits" at bounding box center [654, 687] width 103 height 27
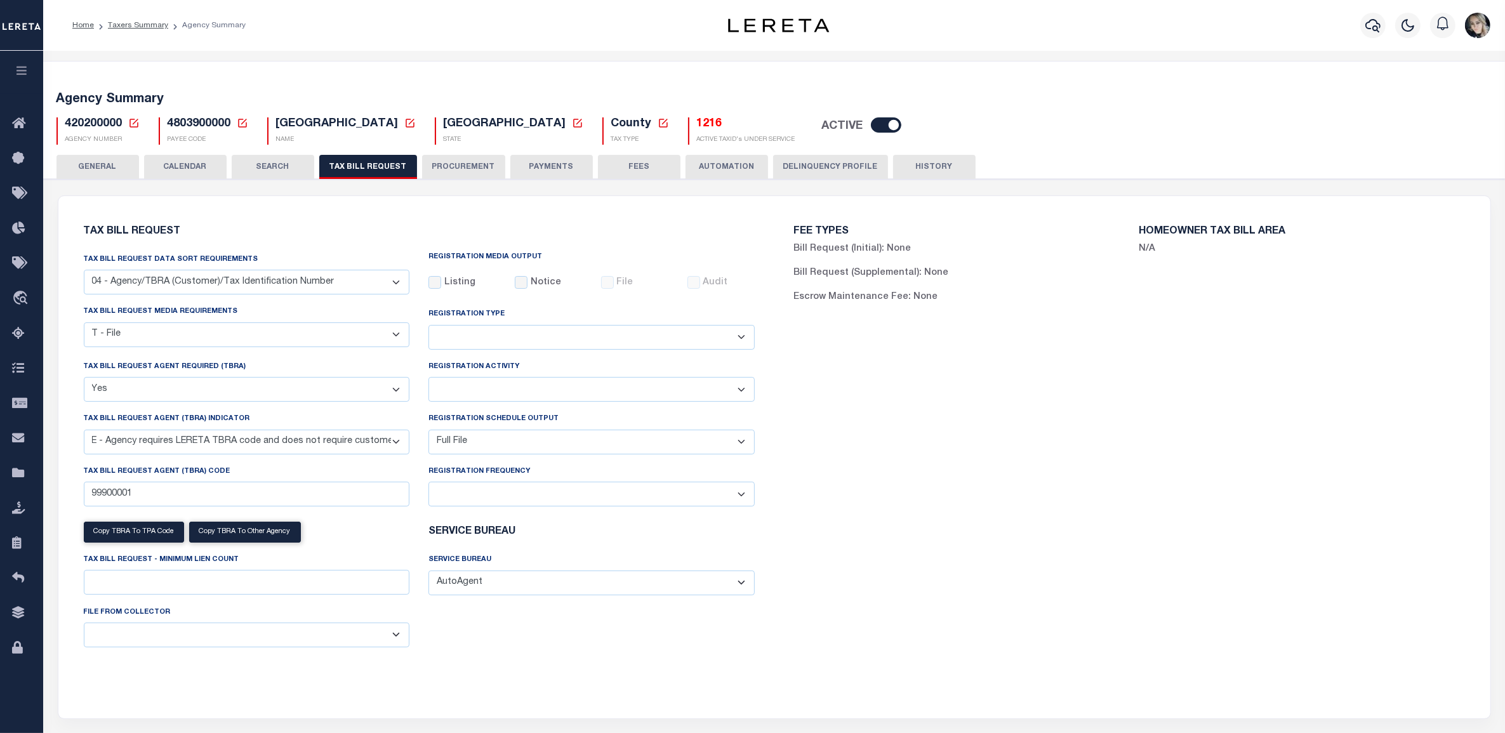
click at [135, 122] on icon at bounding box center [133, 123] width 9 height 9
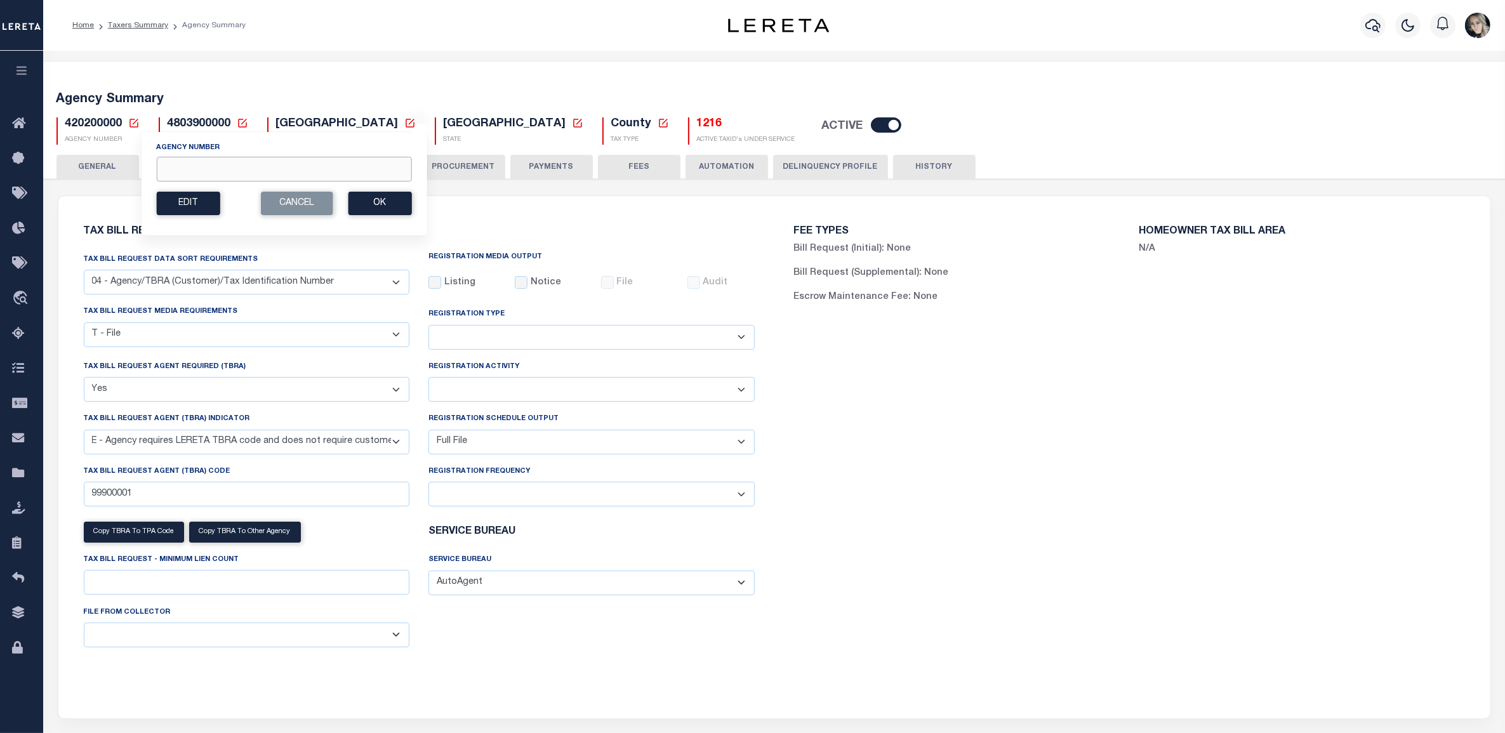
click at [220, 166] on input "Agency Number" at bounding box center [283, 169] width 255 height 25
paste input "110390000"
type input "110390000"
click at [350, 201] on button "Ok" at bounding box center [379, 203] width 63 height 23
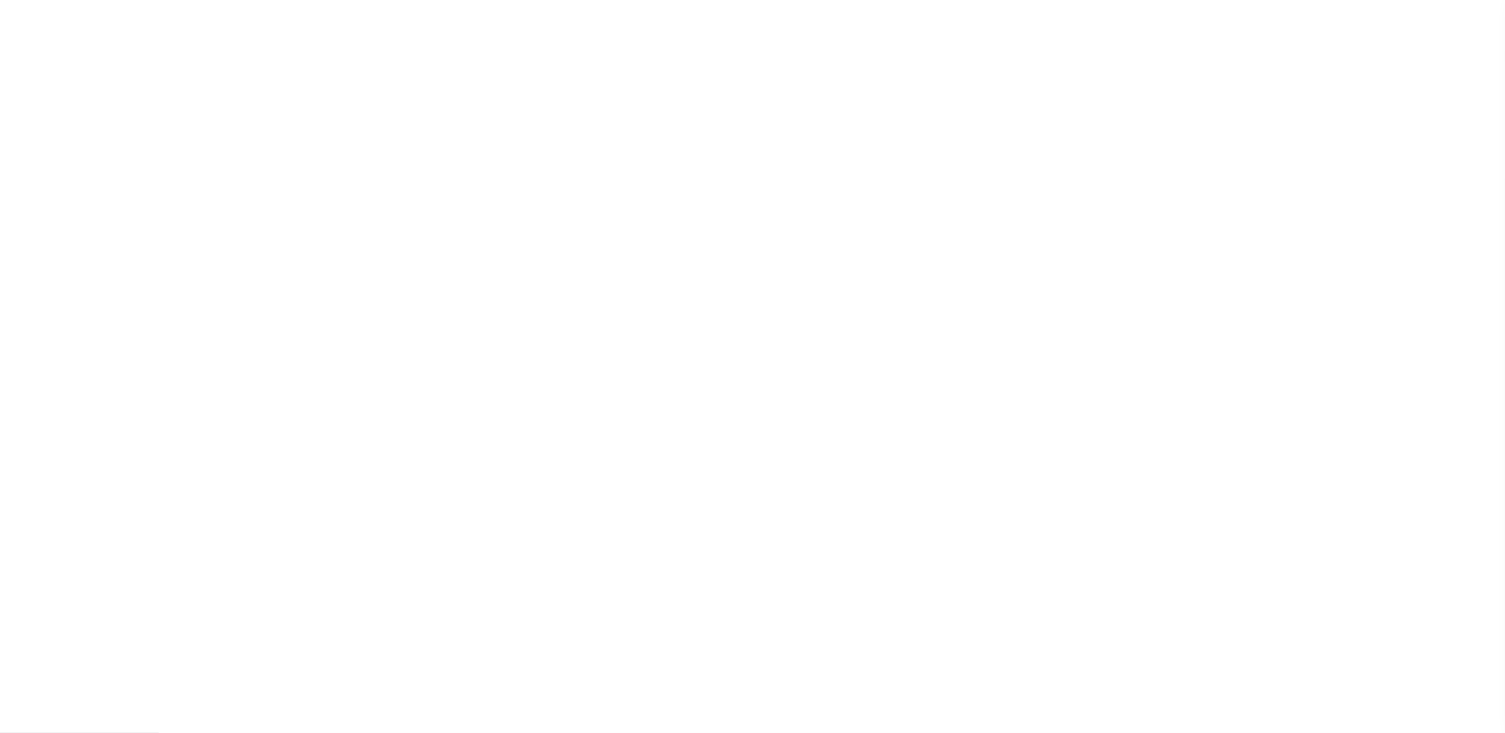
checkbox input "false"
select select "22"
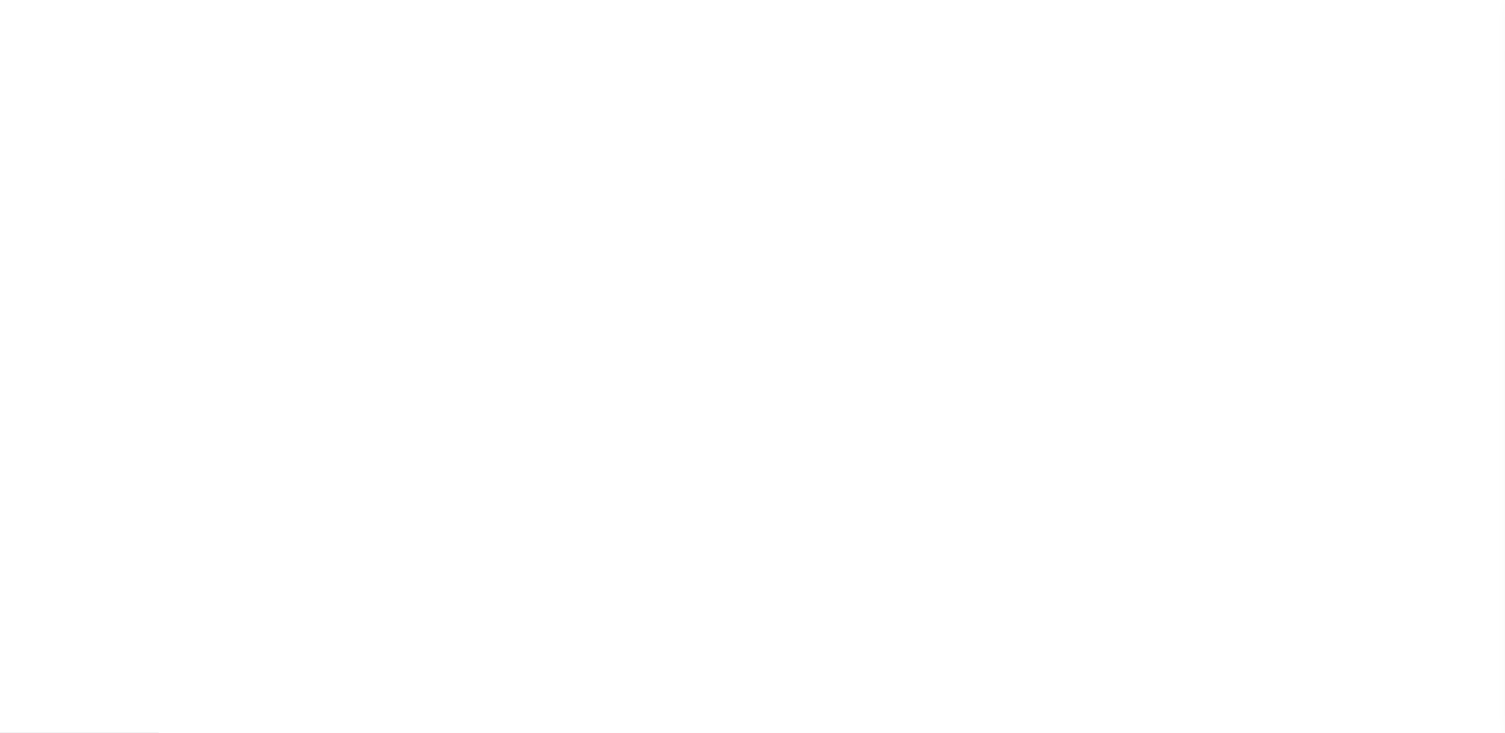
select select "true"
select select "14"
select select
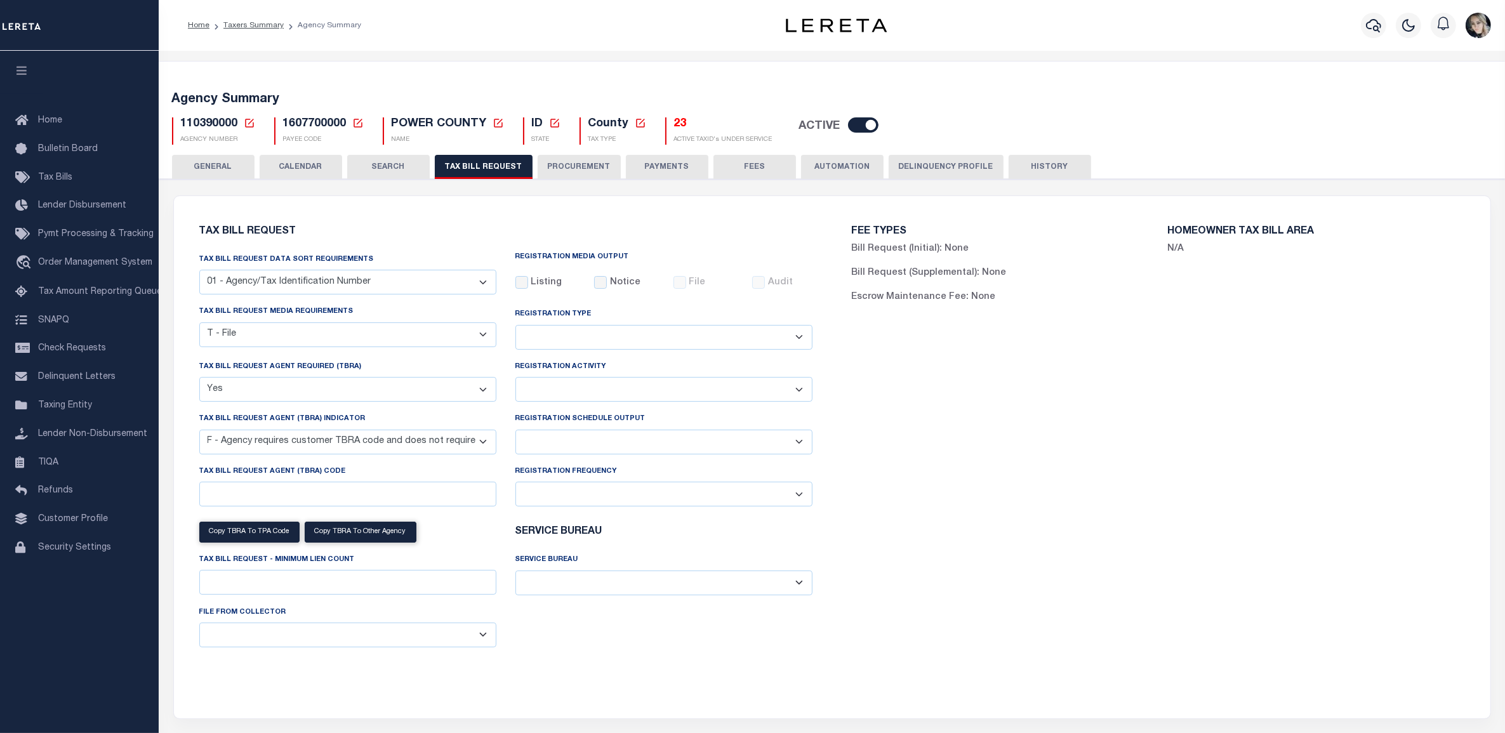
click at [674, 124] on h5 "23" at bounding box center [723, 124] width 98 height 14
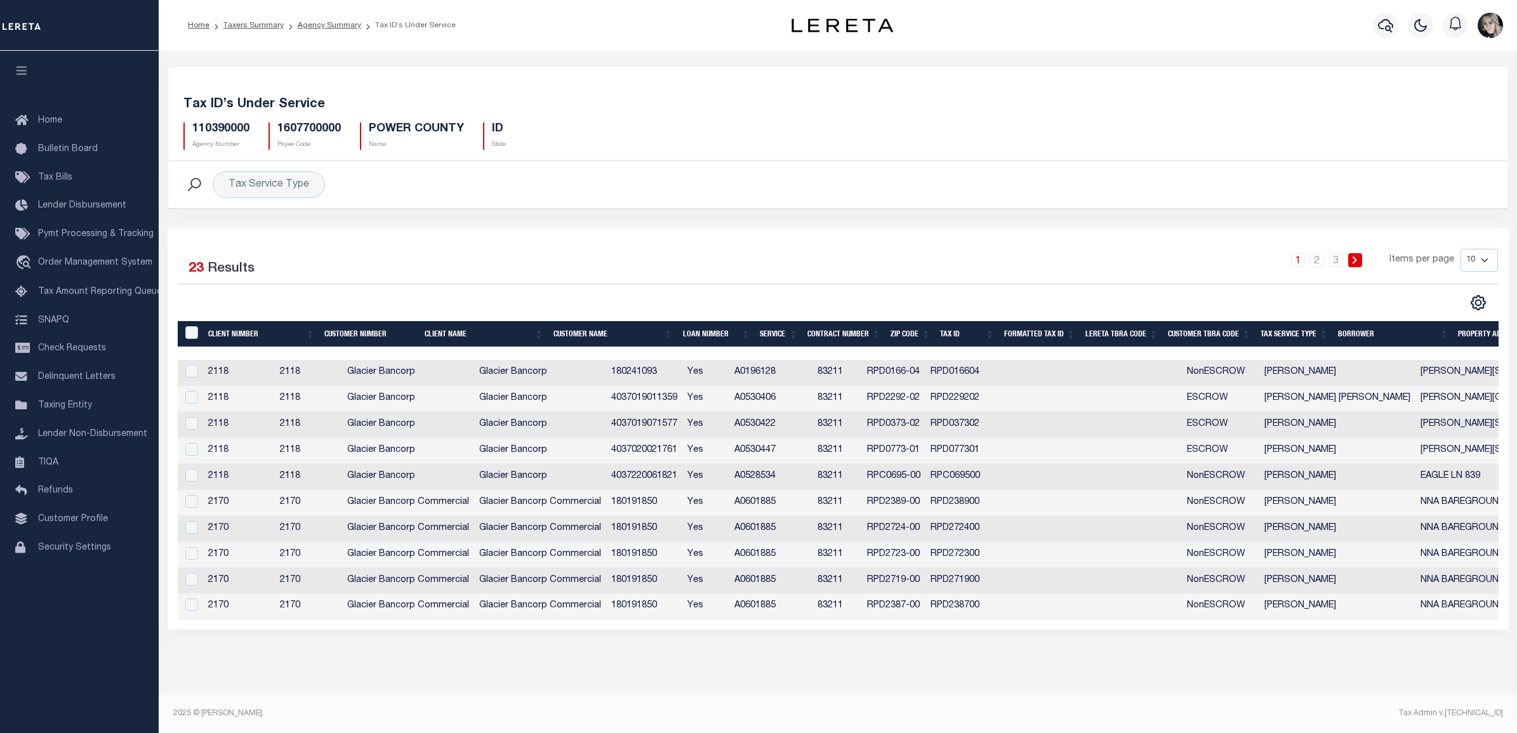
click at [1284, 347] on th "Tax Service Type" at bounding box center [1293, 334] width 77 height 26
click at [1288, 336] on th "Tax Service Type" at bounding box center [1293, 334] width 77 height 26
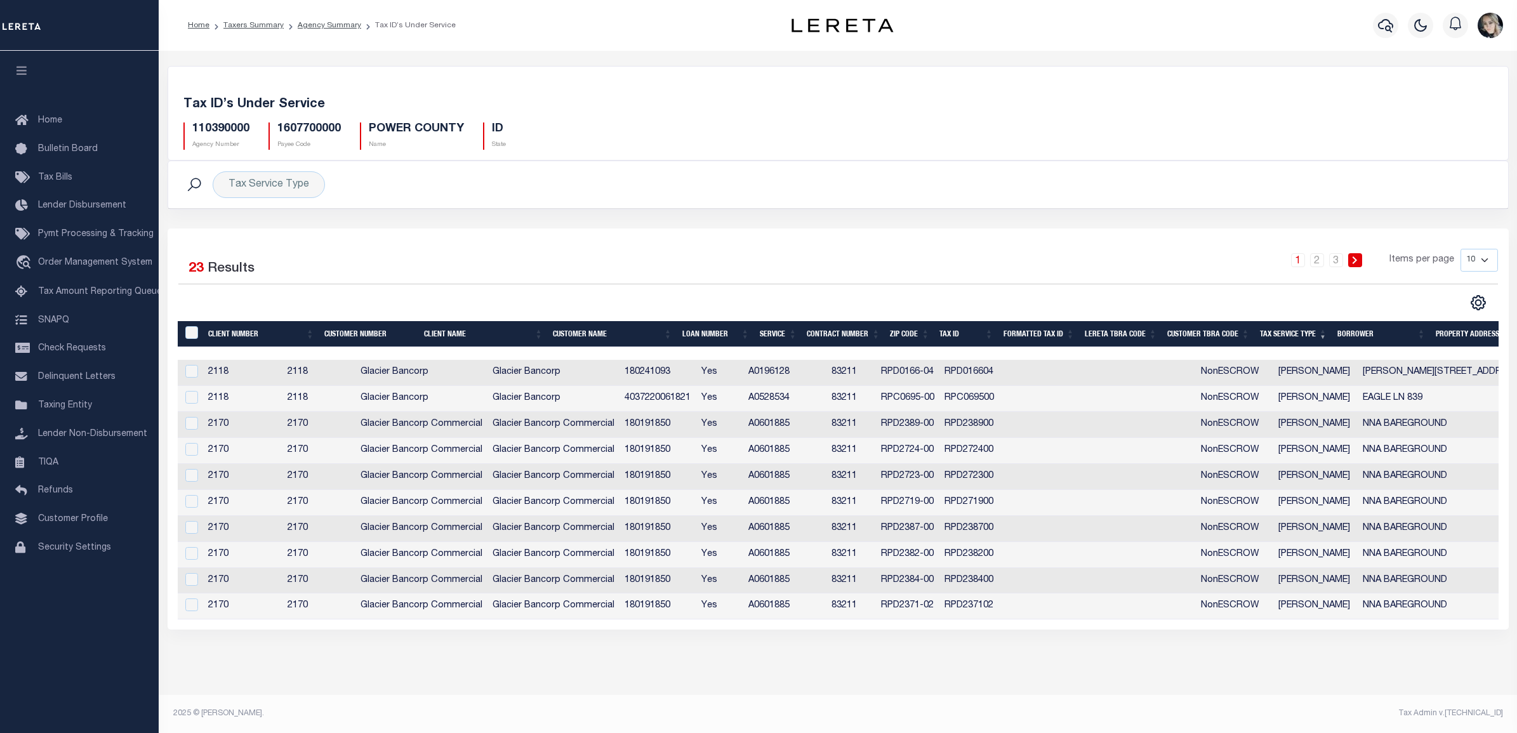
click at [1288, 336] on th "Tax Service Type" at bounding box center [1293, 334] width 77 height 26
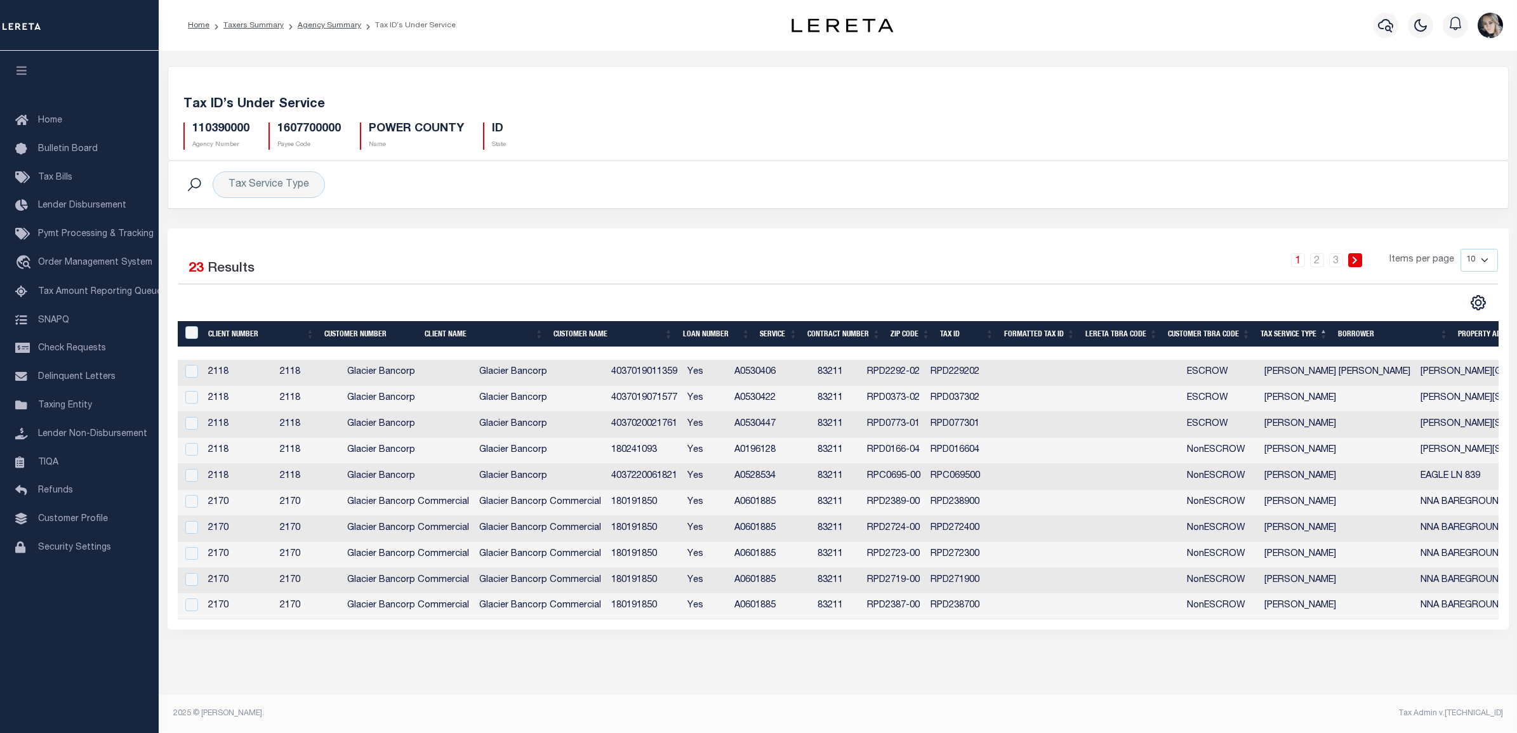
click at [807, 249] on div "1 2 3 Items per page 10 25 50 100" at bounding box center [1005, 265] width 985 height 33
click at [1007, 371] on td "RPD229202" at bounding box center [965, 373] width 81 height 26
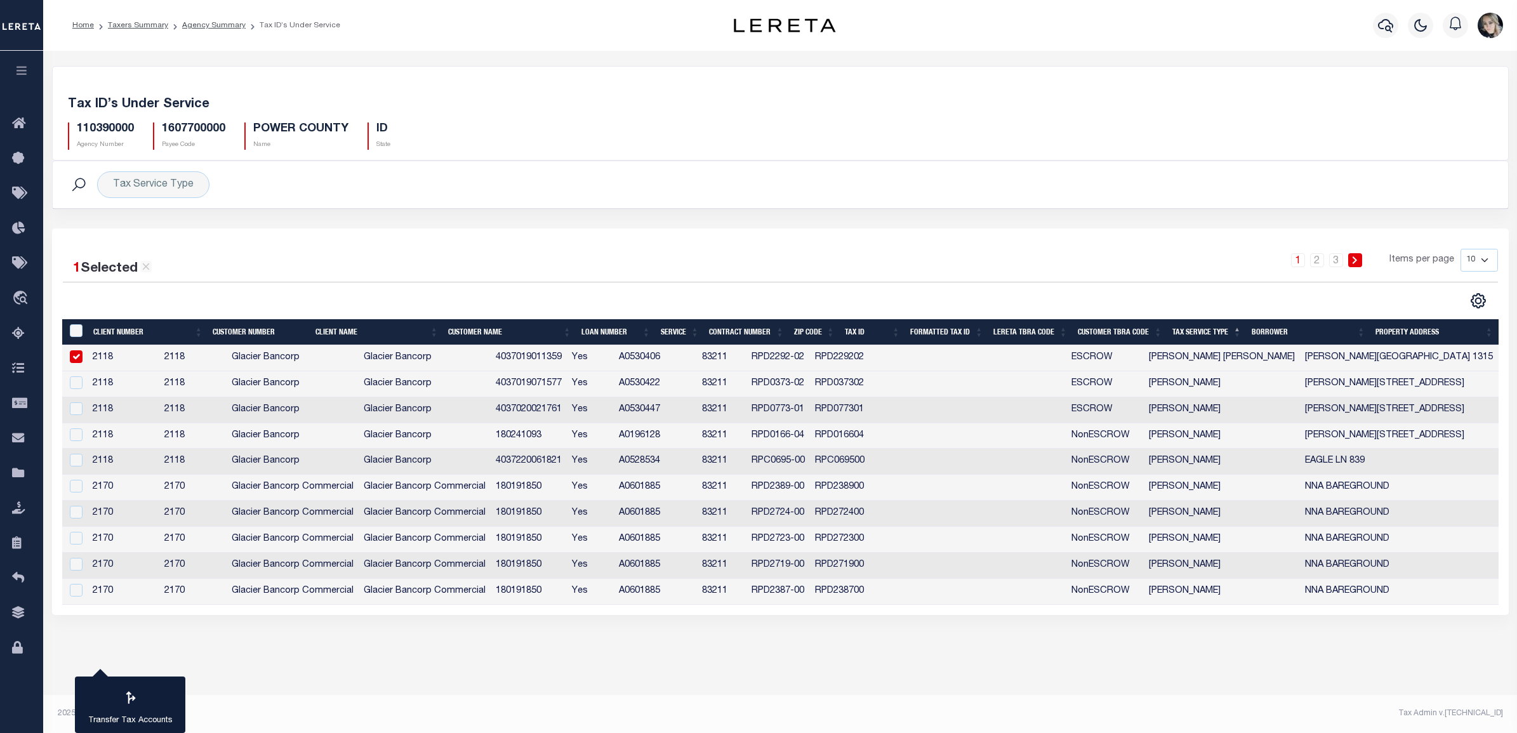
click at [974, 371] on td at bounding box center [932, 358] width 83 height 26
checkbox input "false"
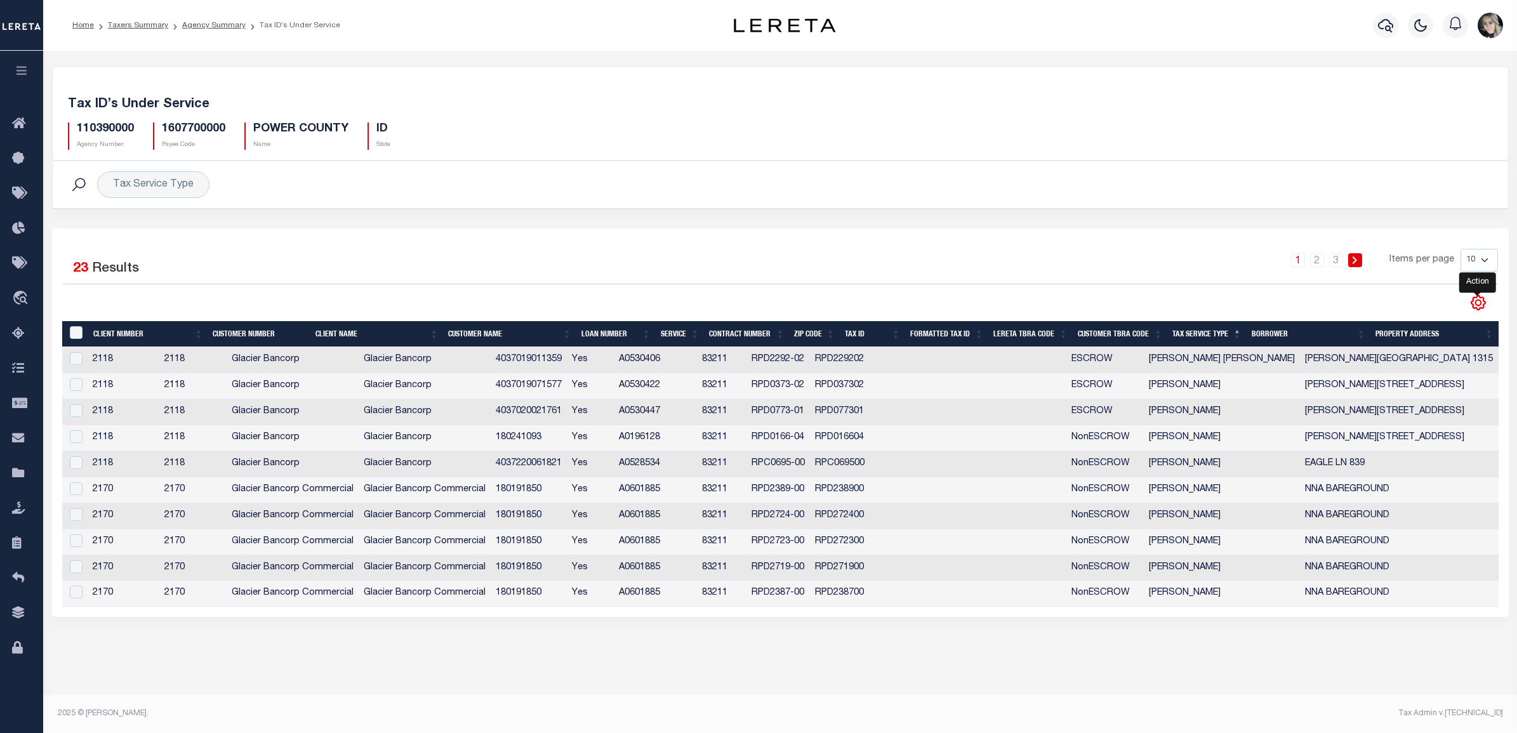
click at [1479, 310] on icon "" at bounding box center [1478, 303] width 14 height 14
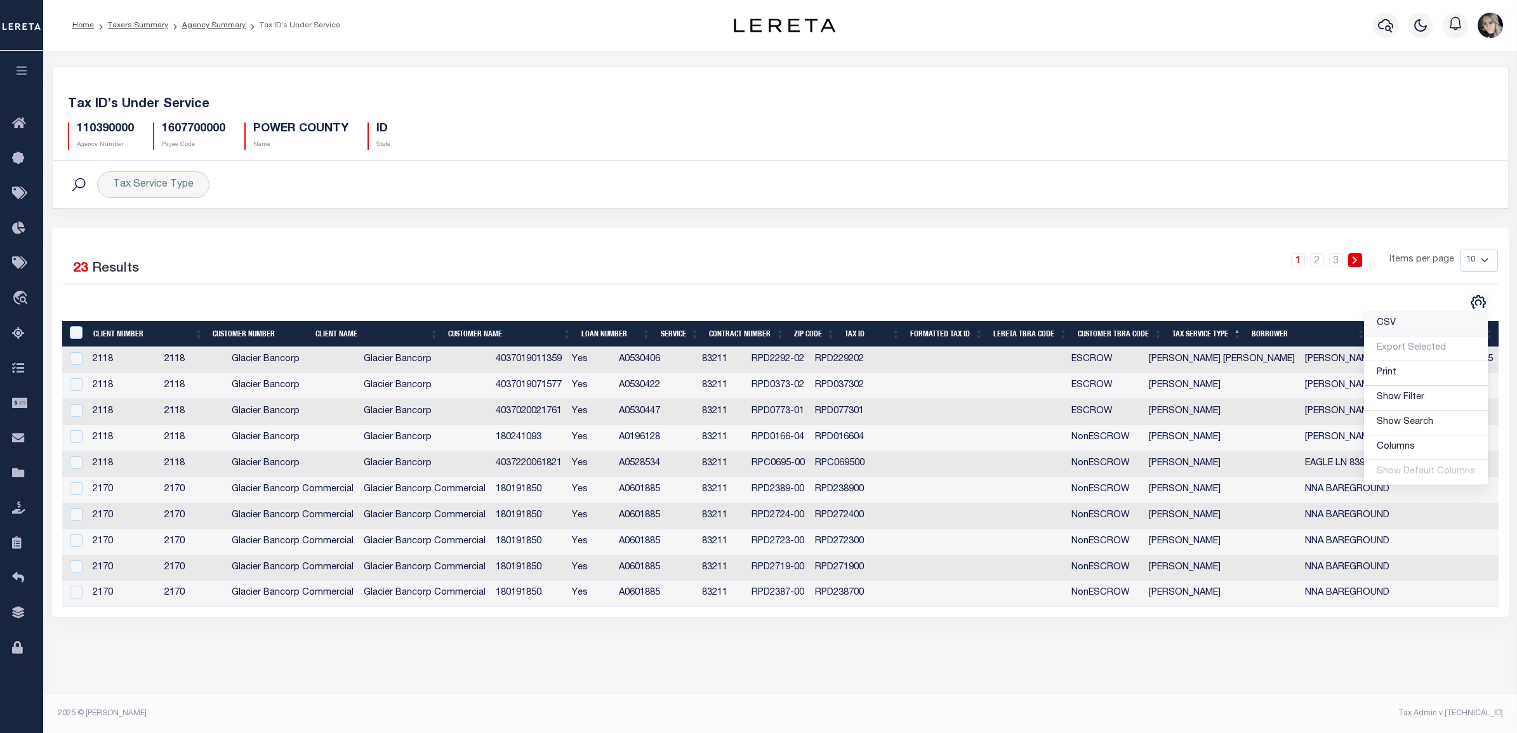
click at [1455, 327] on link "CSV" at bounding box center [1426, 324] width 124 height 25
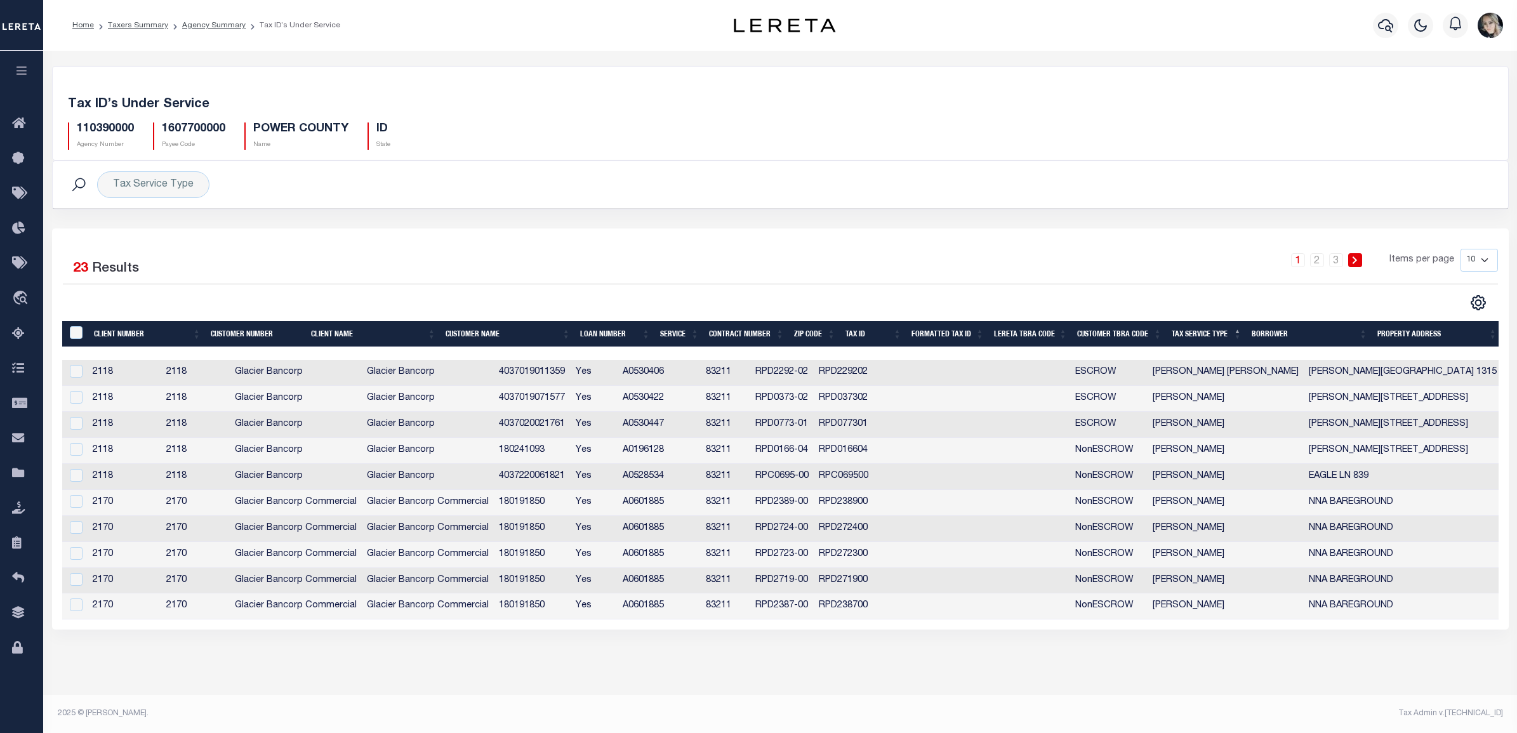
click at [520, 284] on div "1 2 3 Items per page 10 25 50 100" at bounding box center [961, 267] width 1090 height 36
click at [114, 134] on h5 "110390000" at bounding box center [105, 129] width 57 height 14
copy h5 "110390000"
click at [20, 189] on icon at bounding box center [22, 194] width 20 height 16
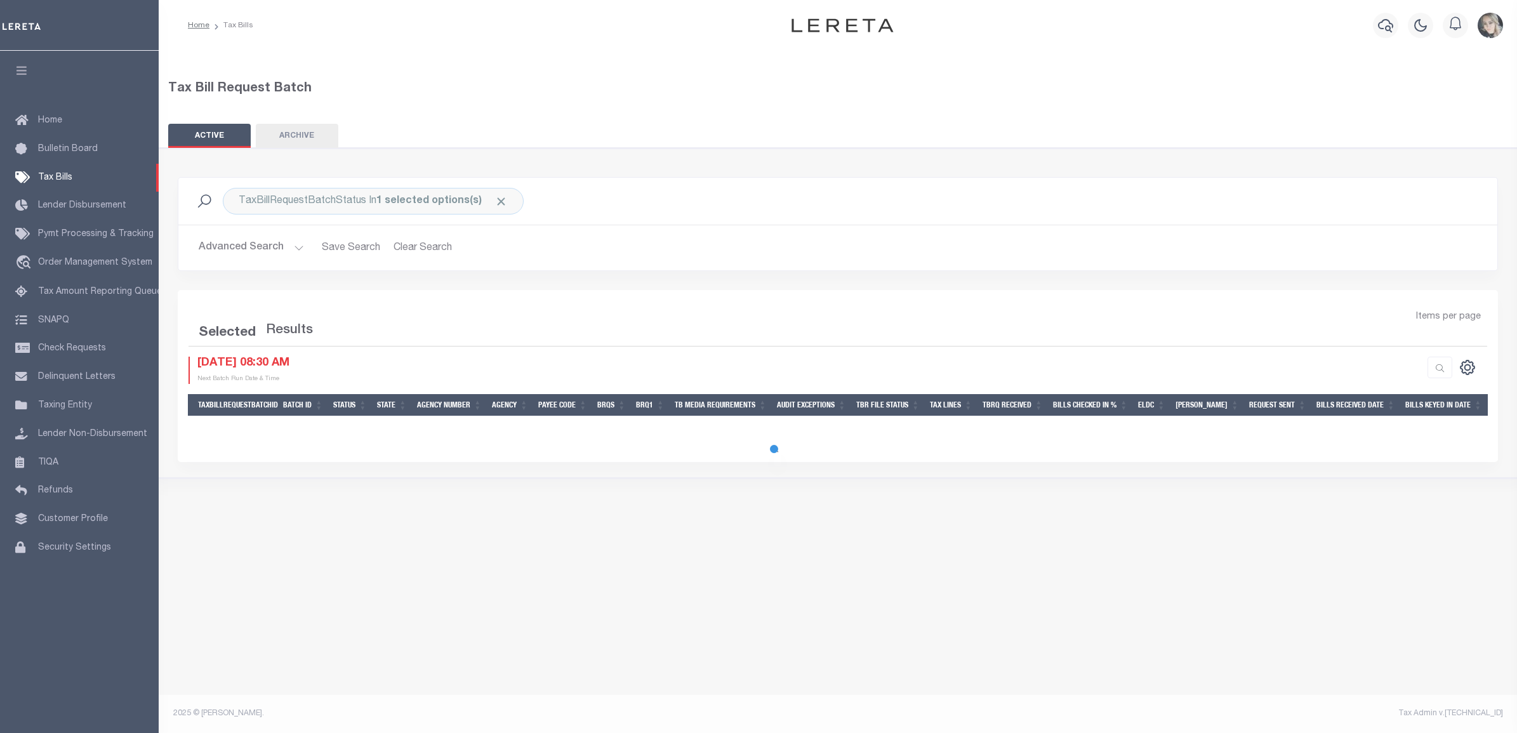
click at [26, 126] on div at bounding box center [758, 366] width 1517 height 733
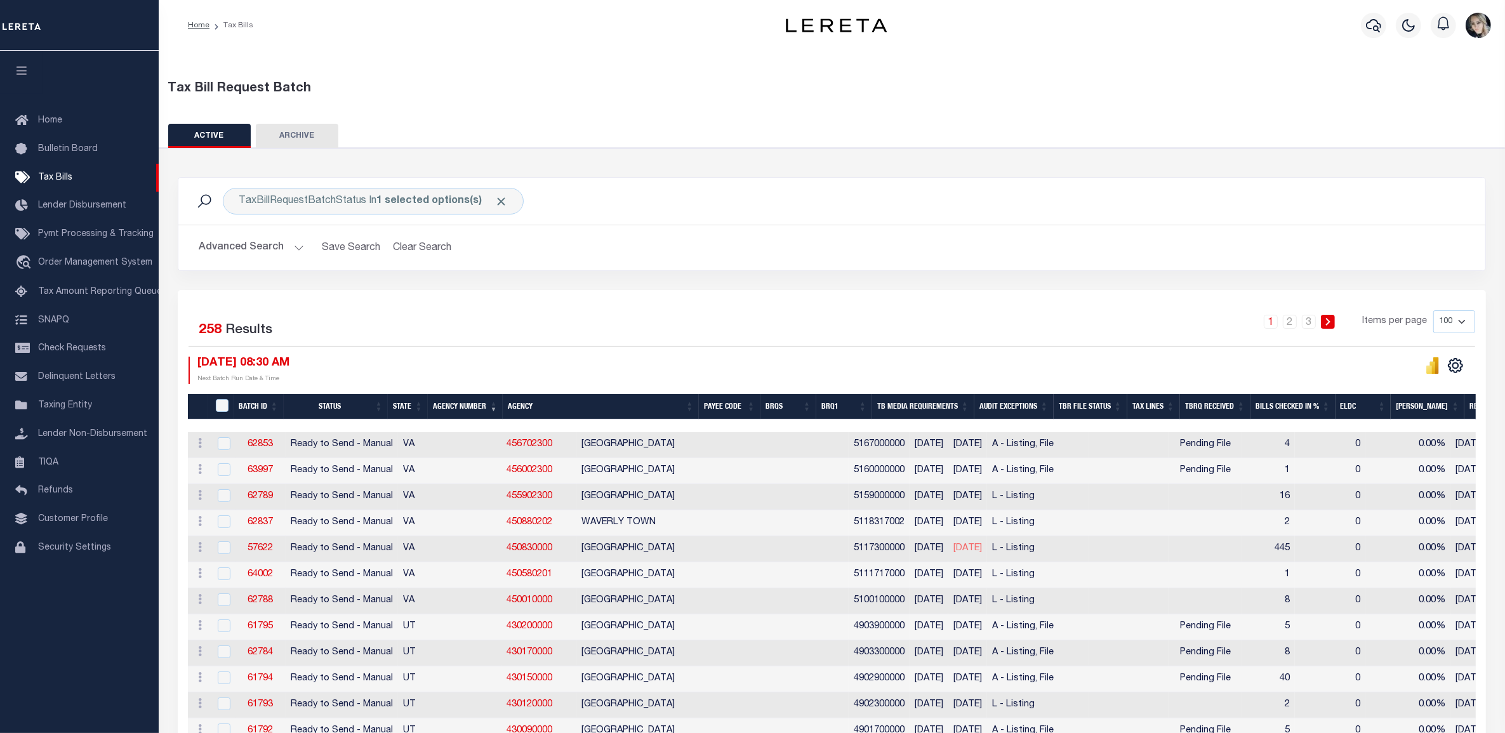
click at [26, 126] on icon at bounding box center [25, 121] width 20 height 16
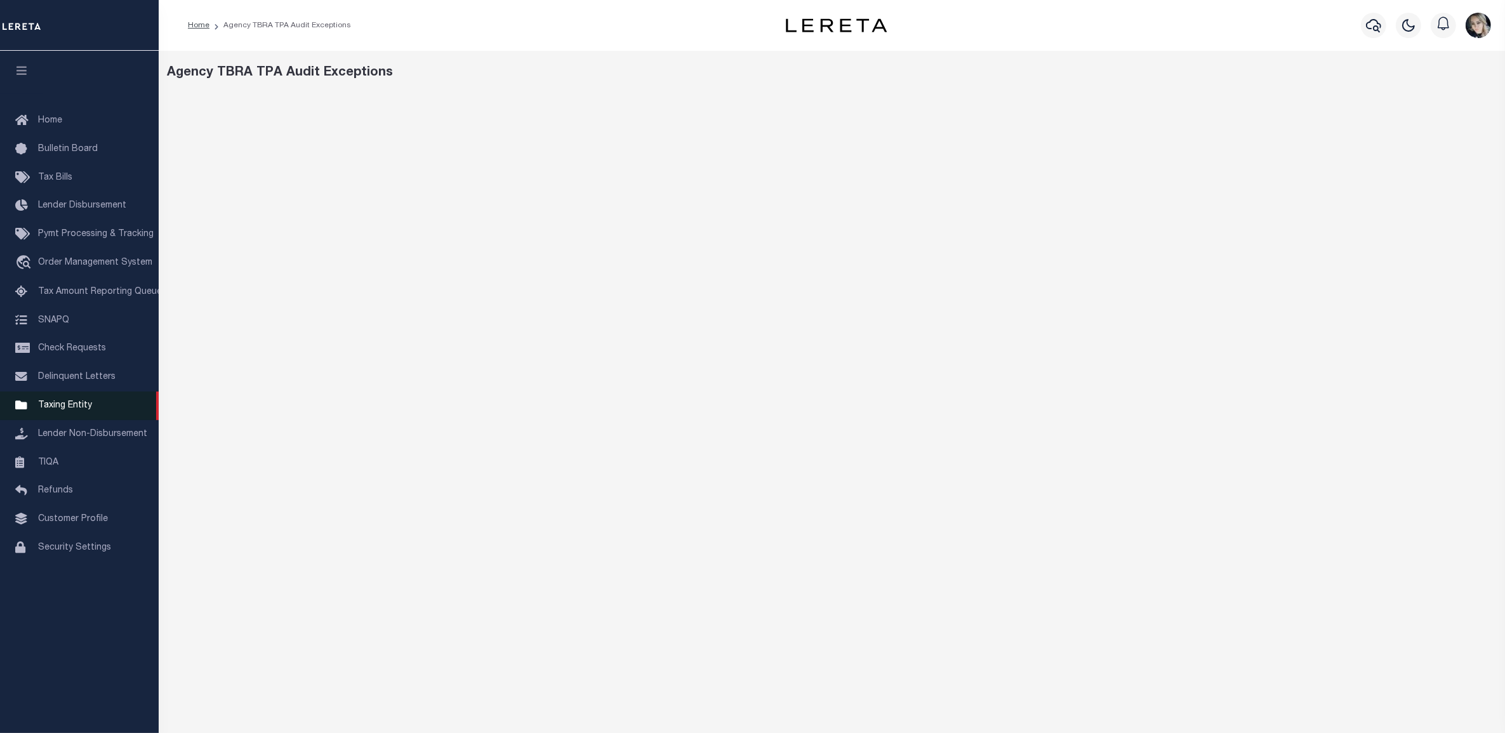
click at [65, 410] on span "Taxing Entity" at bounding box center [65, 405] width 54 height 9
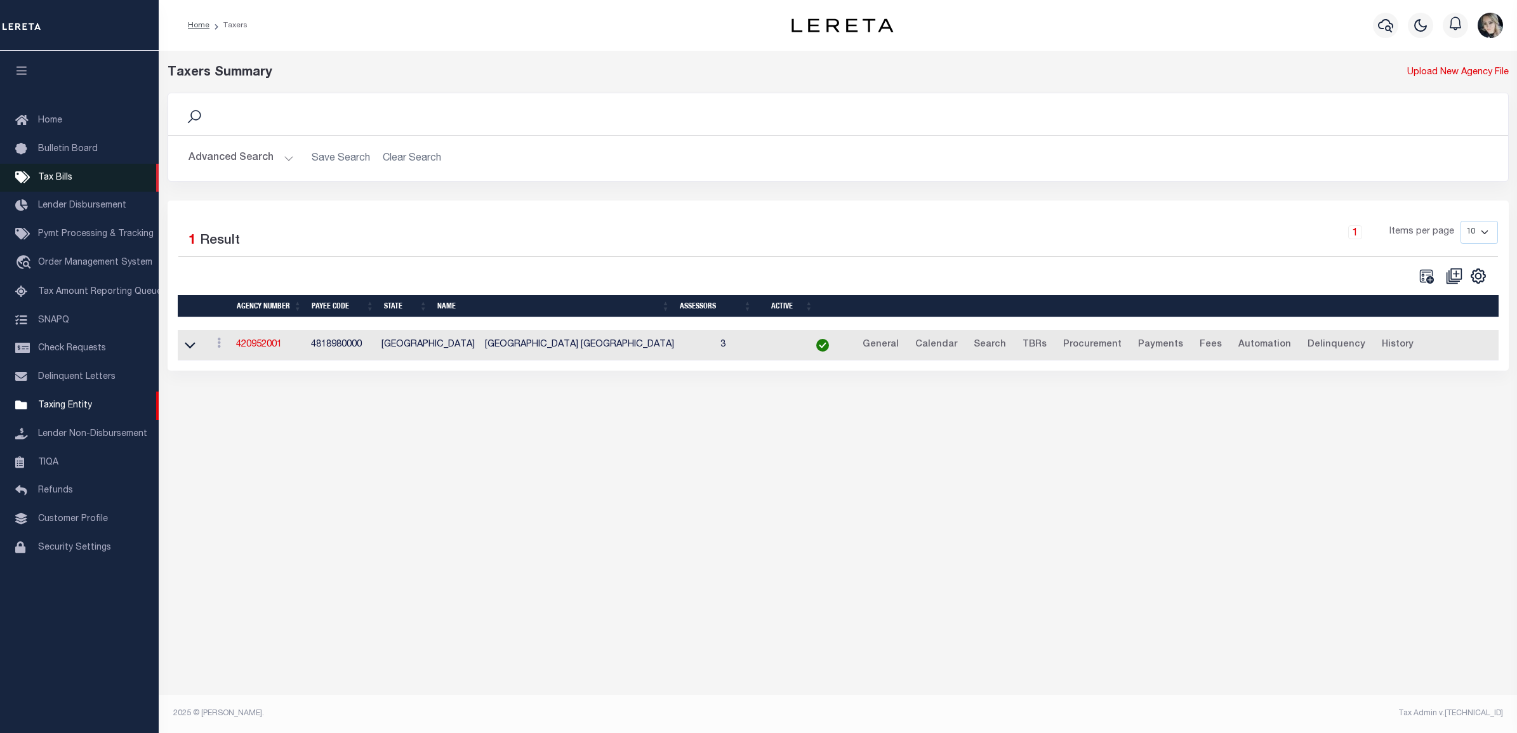
click at [70, 178] on span "Tax Bills" at bounding box center [55, 177] width 34 height 9
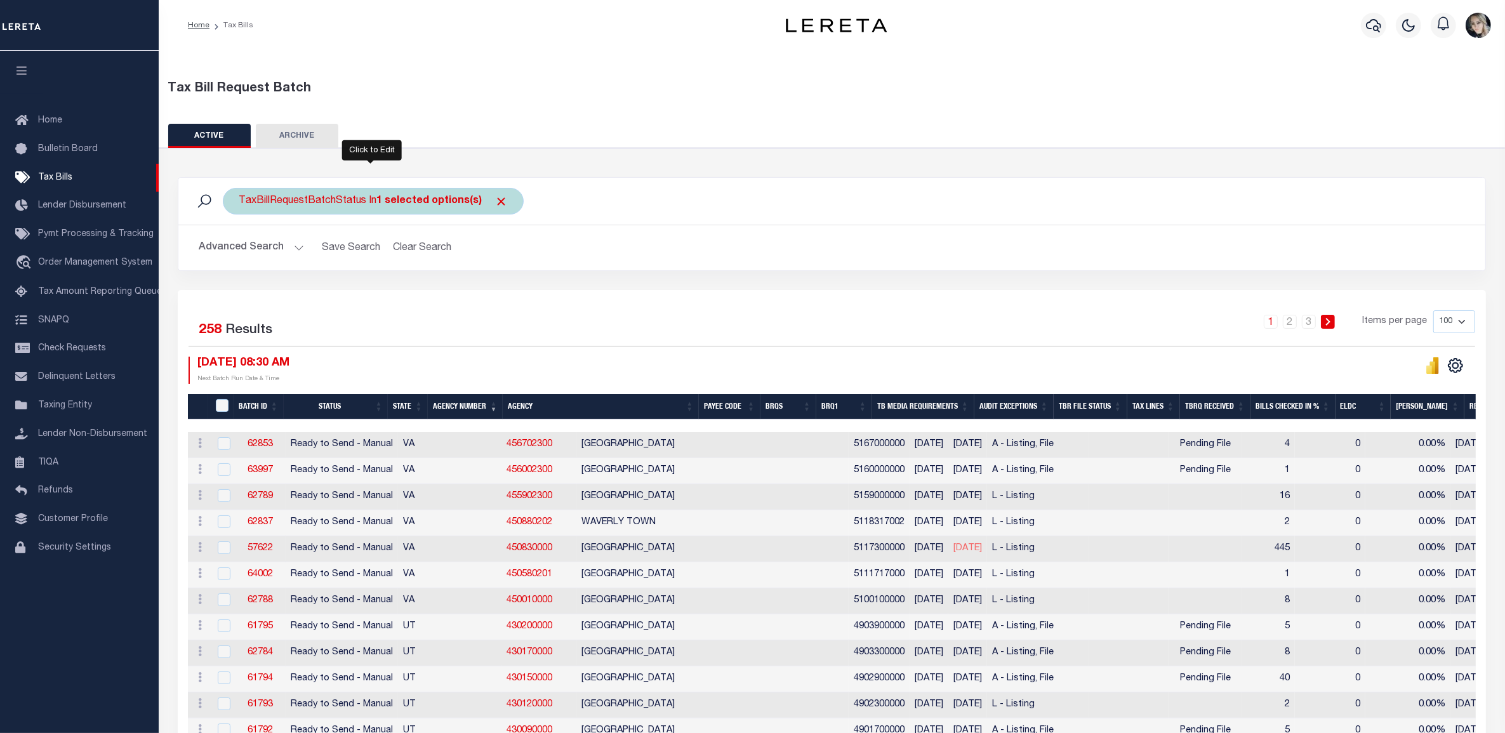
click at [349, 200] on div "TaxBillRequestBatchStatus In 1 selected options(s)" at bounding box center [373, 201] width 301 height 27
click at [360, 254] on input "Cancel" at bounding box center [357, 255] width 43 height 21
click at [227, 257] on button "Advanced Search" at bounding box center [251, 247] width 105 height 25
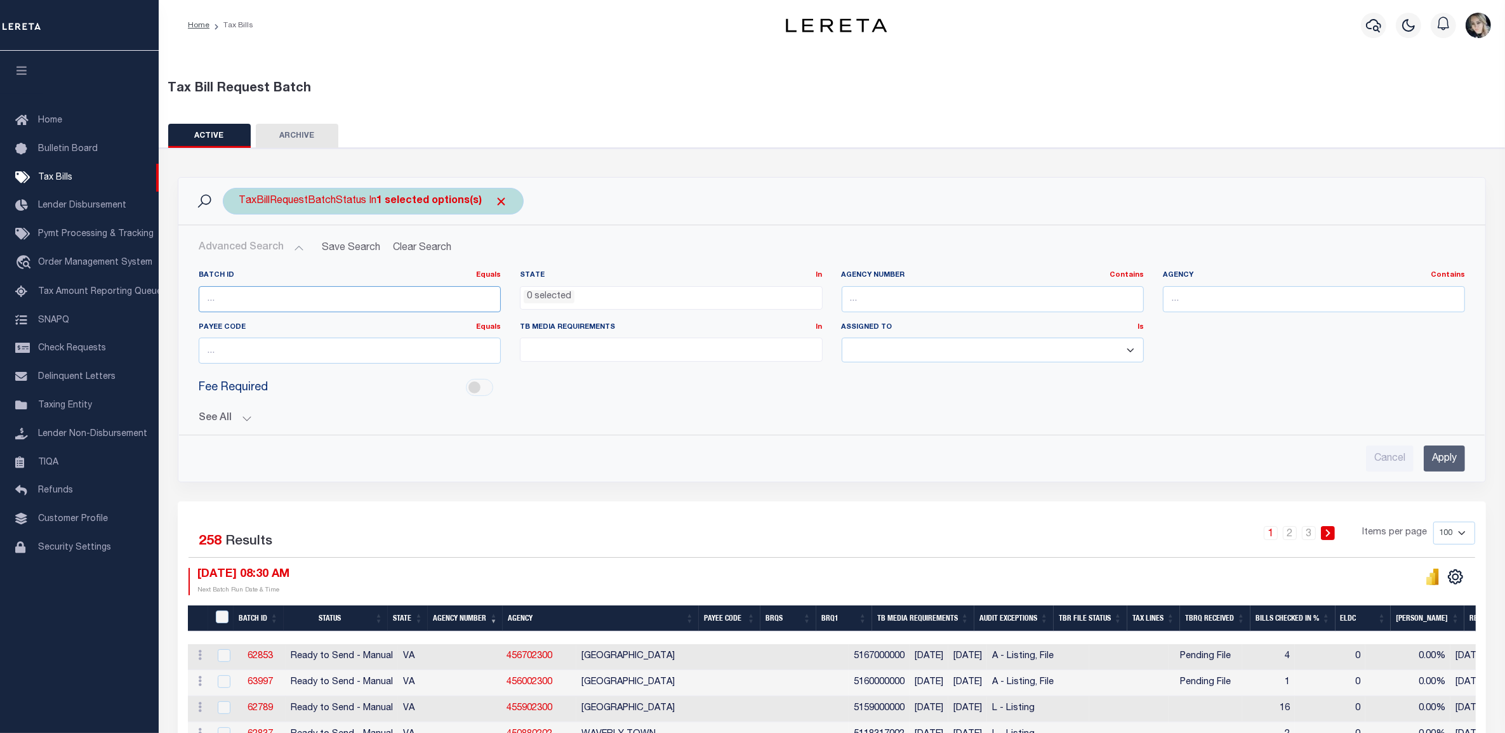
click at [259, 290] on input "number" at bounding box center [350, 299] width 302 height 26
click at [971, 302] on input "text" at bounding box center [993, 299] width 302 height 26
paste input "110398888"
type input "110398888"
click at [1436, 460] on input "Apply" at bounding box center [1444, 459] width 41 height 26
